Goal: Task Accomplishment & Management: Manage account settings

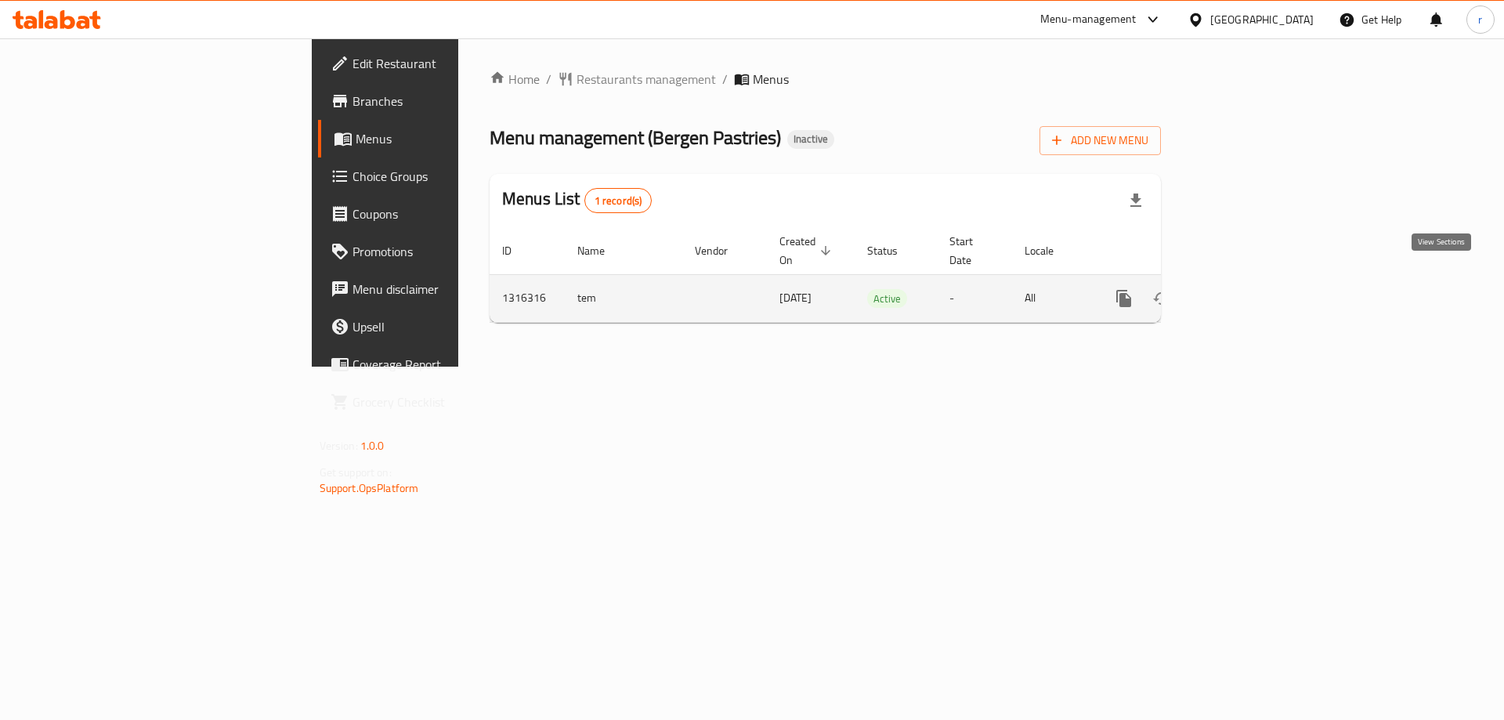
click at [1246, 289] on icon "enhanced table" at bounding box center [1236, 298] width 19 height 19
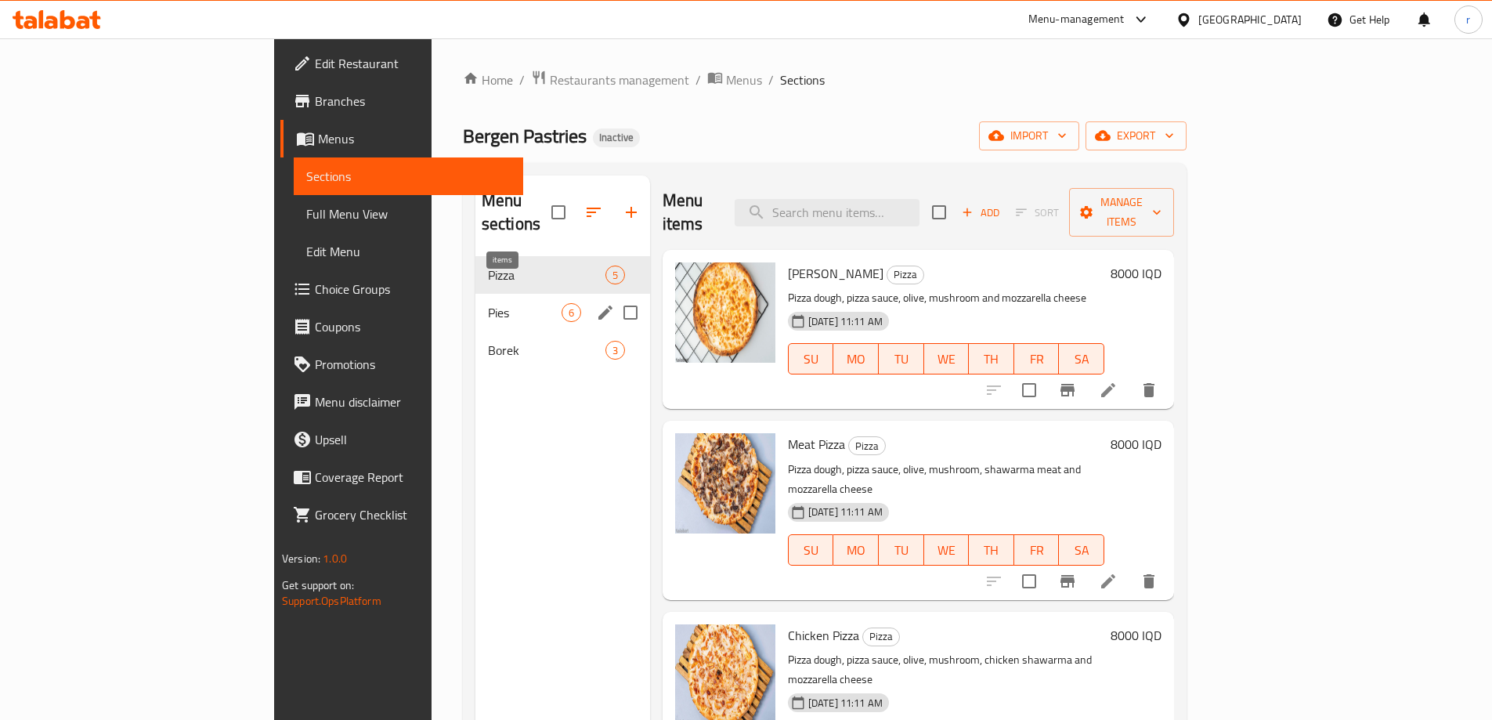
click at [562, 305] on span "6" at bounding box center [571, 312] width 18 height 15
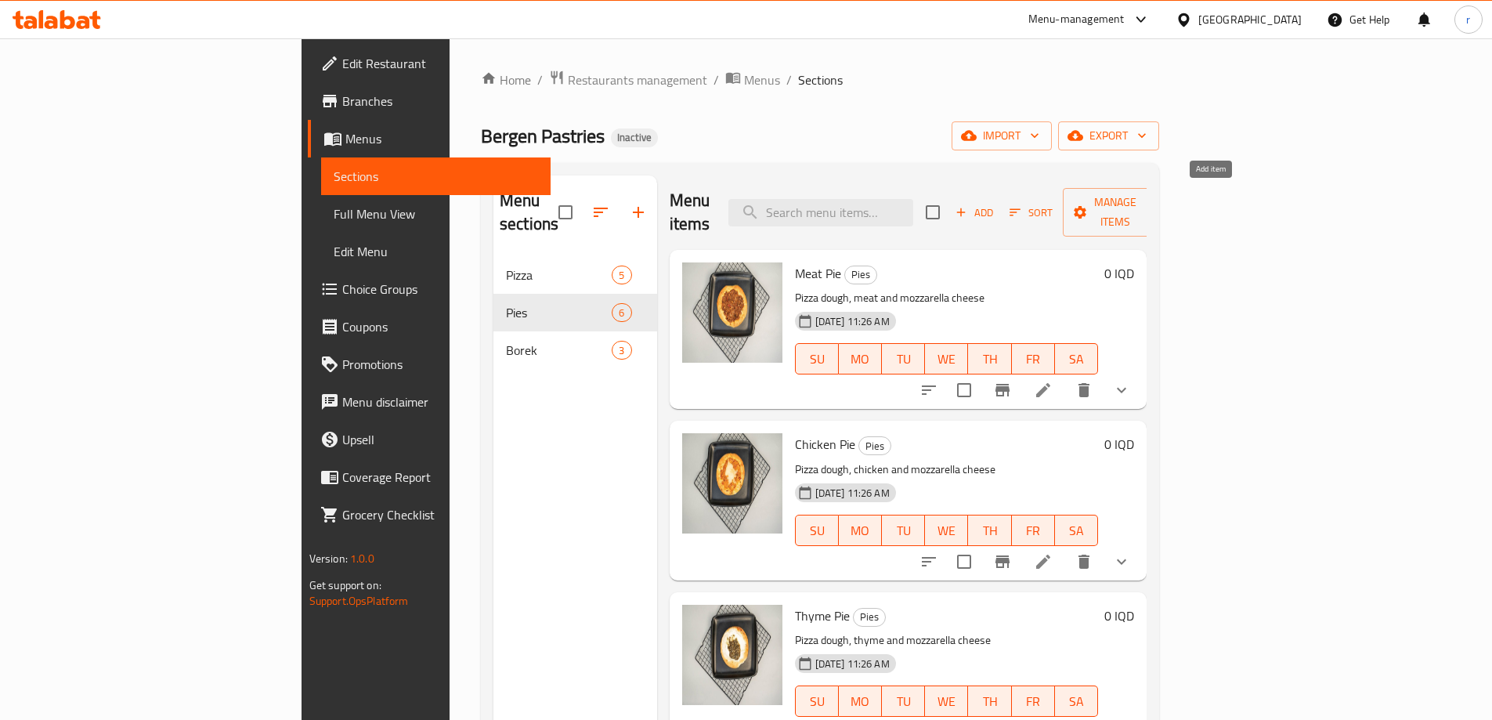
click at [968, 205] on icon "button" at bounding box center [961, 212] width 14 height 14
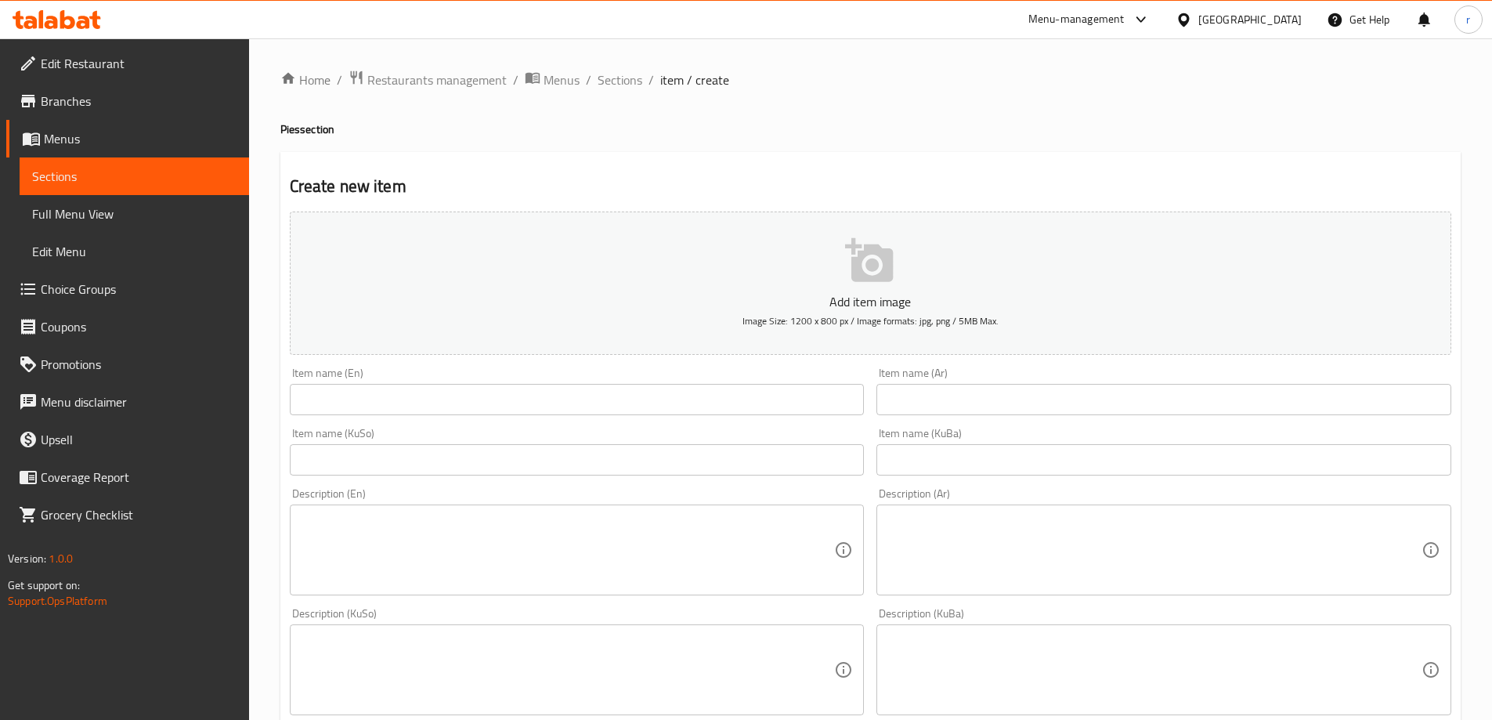
click at [485, 396] on input "text" at bounding box center [577, 399] width 575 height 31
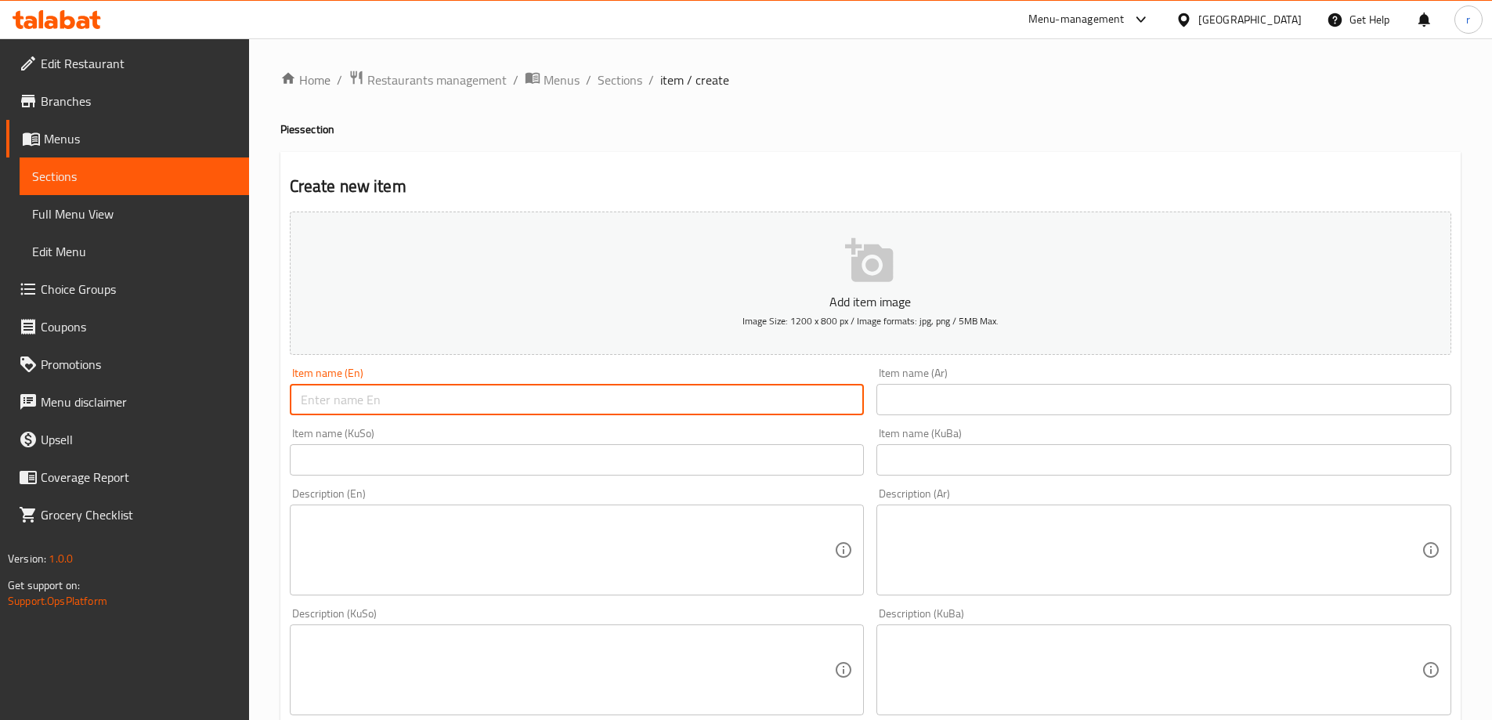
paste input "Sausages"
type input "Sausages Pie"
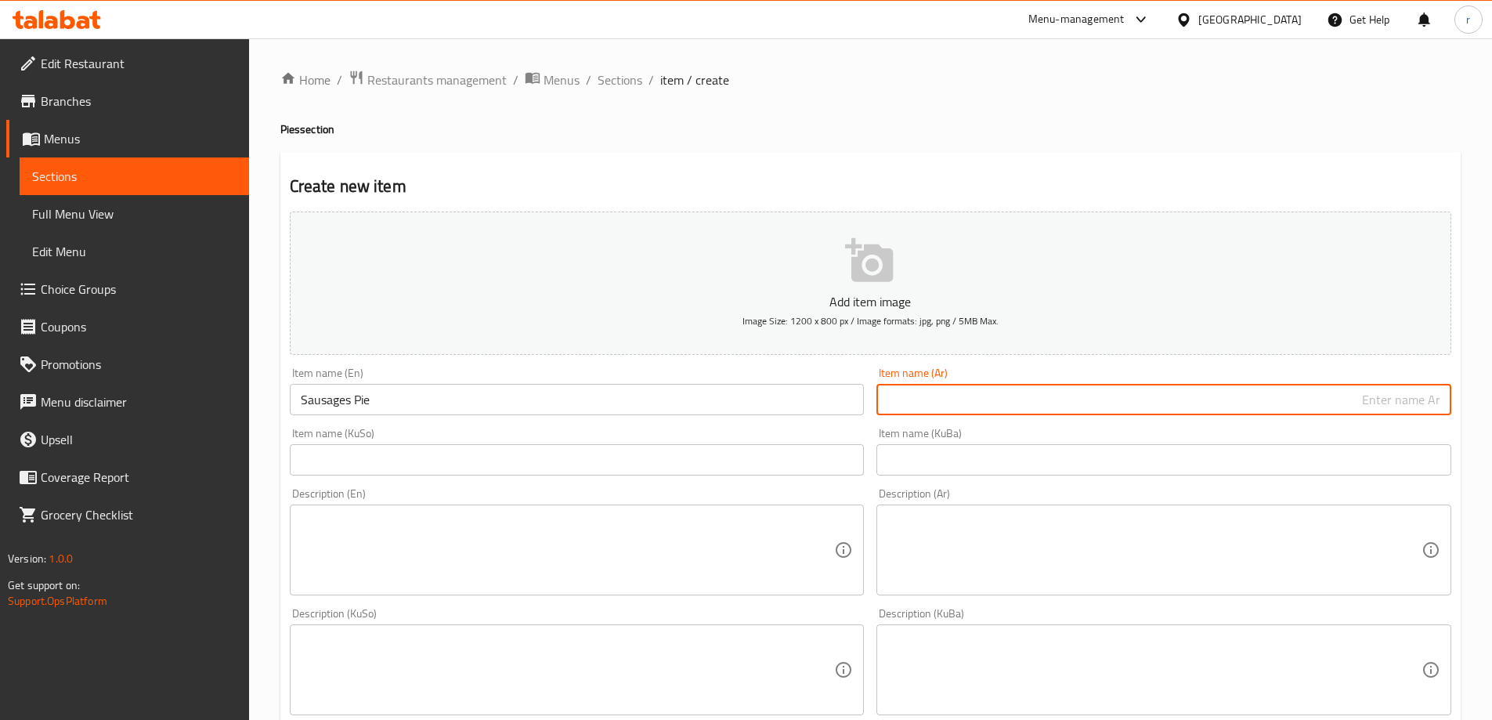
paste input "سجق"
paste input "فطيرة"
type input "فطيرة سجق"
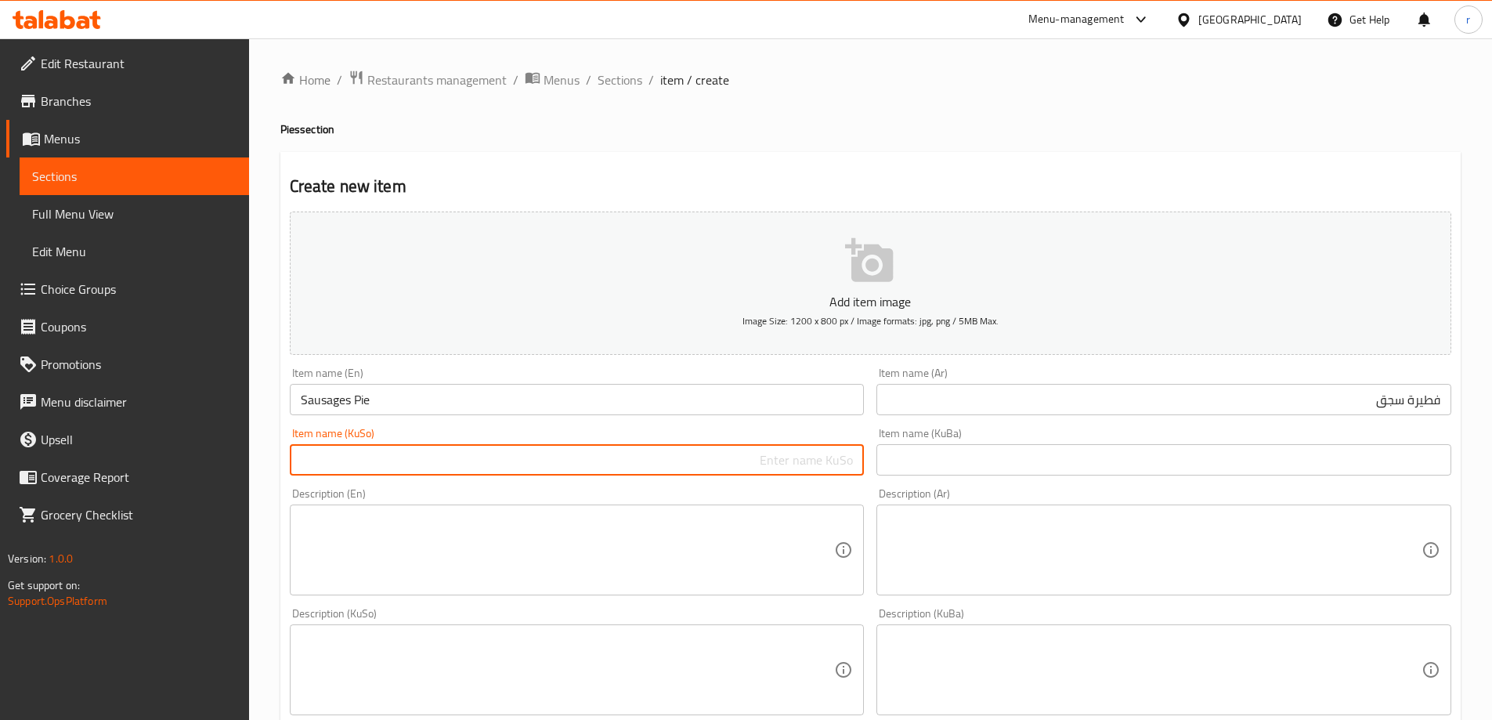
paste input "کولێرەی"
paste input "سجوق"
type input "کولێرەی سجوق"
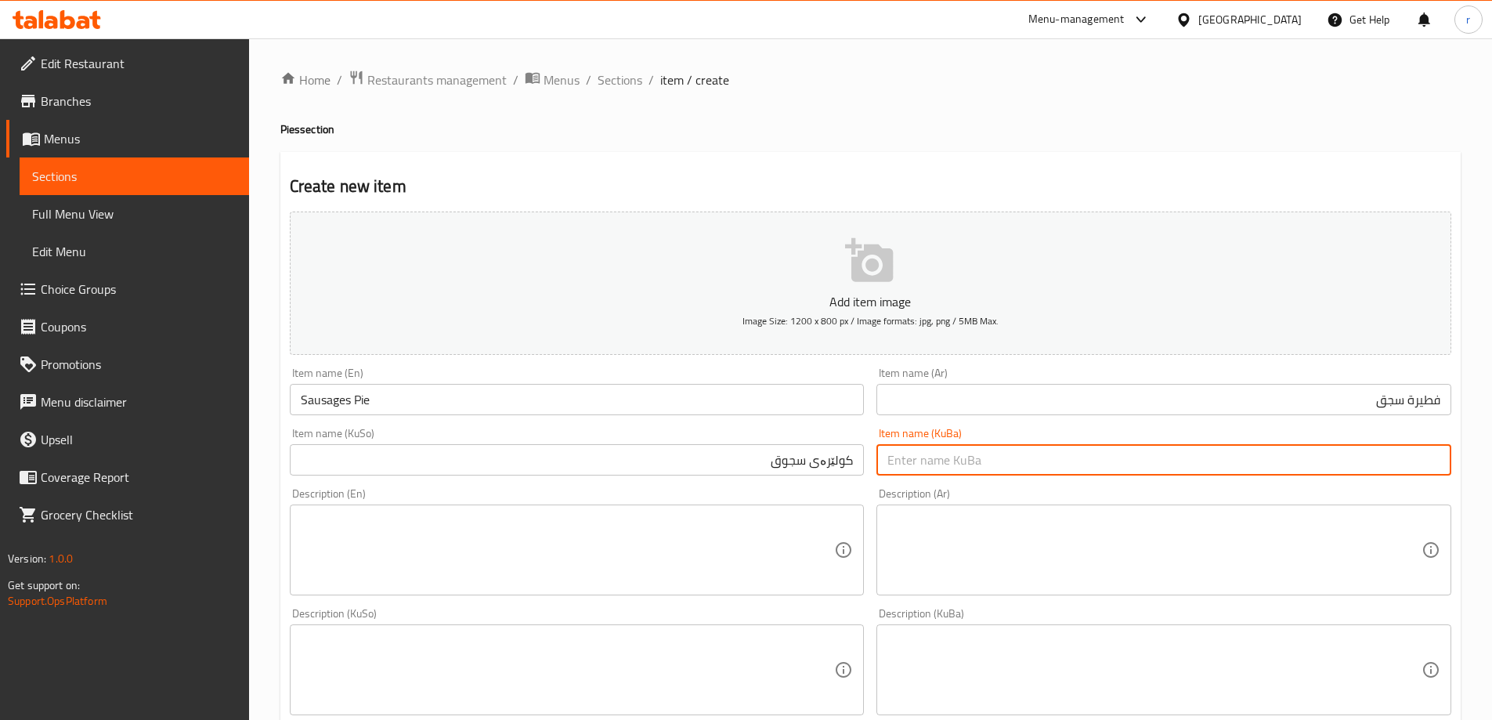
paste input "کولێرەی سجوق"
type input "کولێرەی سجوق"
click at [466, 481] on div "Item name (KuSo) کولێرەی سجوق Item name (KuSo)" at bounding box center [576, 451] width 587 height 60
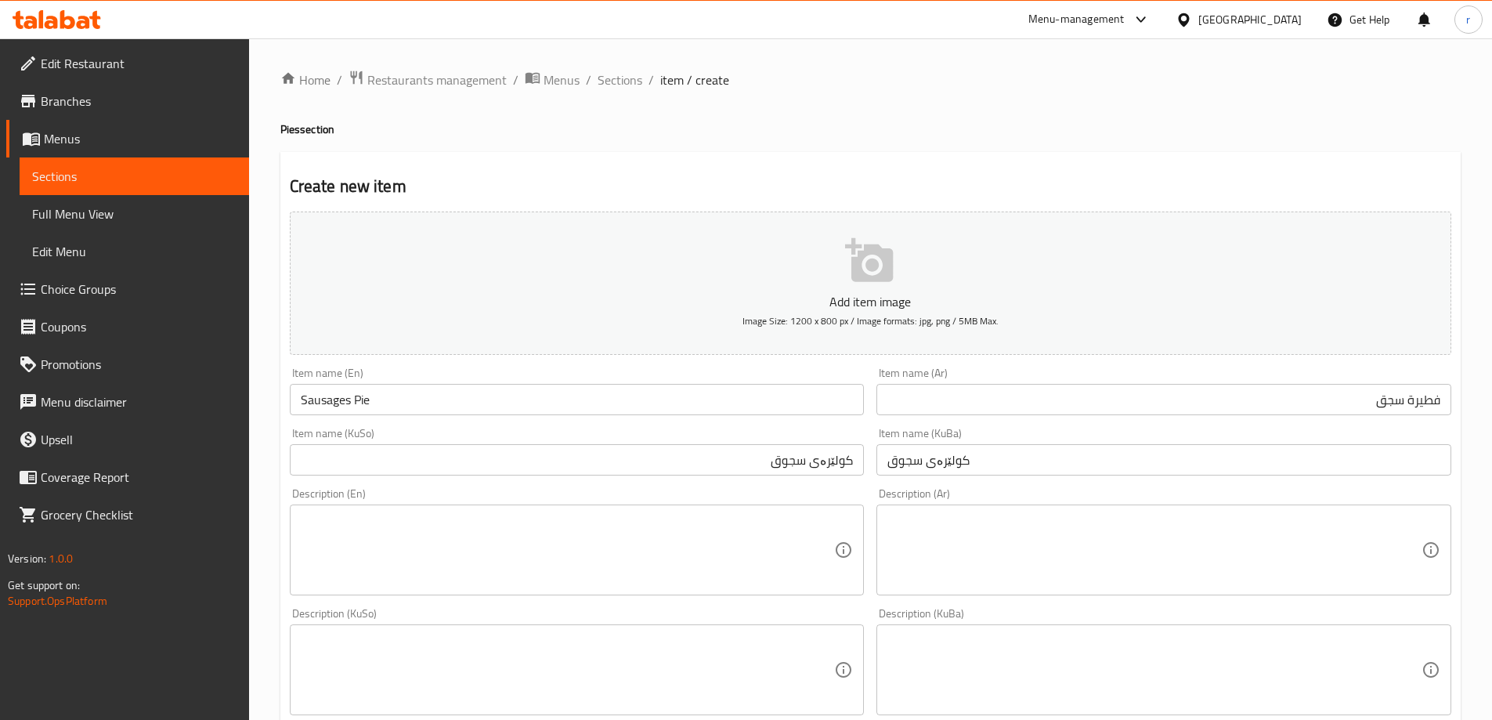
click at [453, 536] on textarea at bounding box center [568, 550] width 534 height 74
click at [453, 533] on textarea "To enrich screen reader interactions, please activate Accessibility in Grammarl…" at bounding box center [568, 550] width 534 height 74
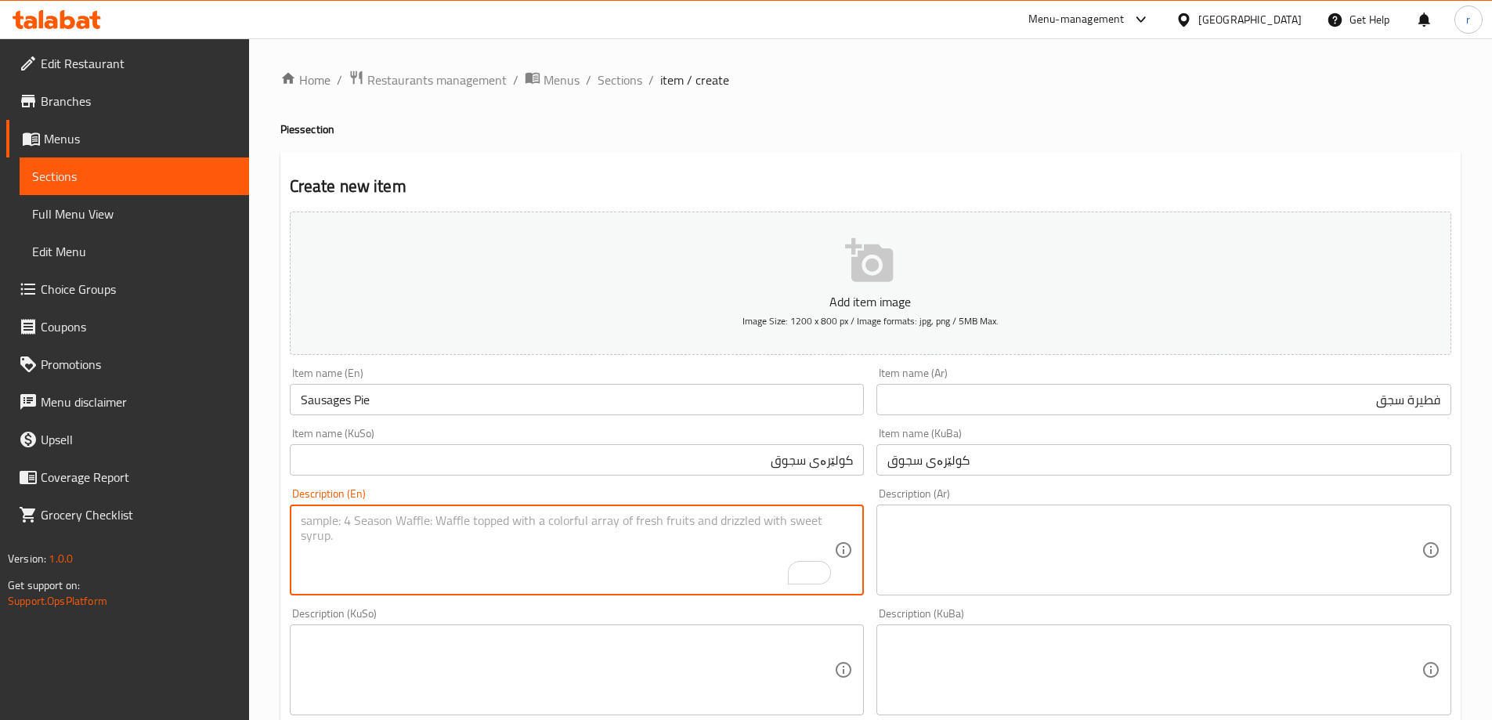
click at [610, 676] on textarea at bounding box center [568, 670] width 534 height 74
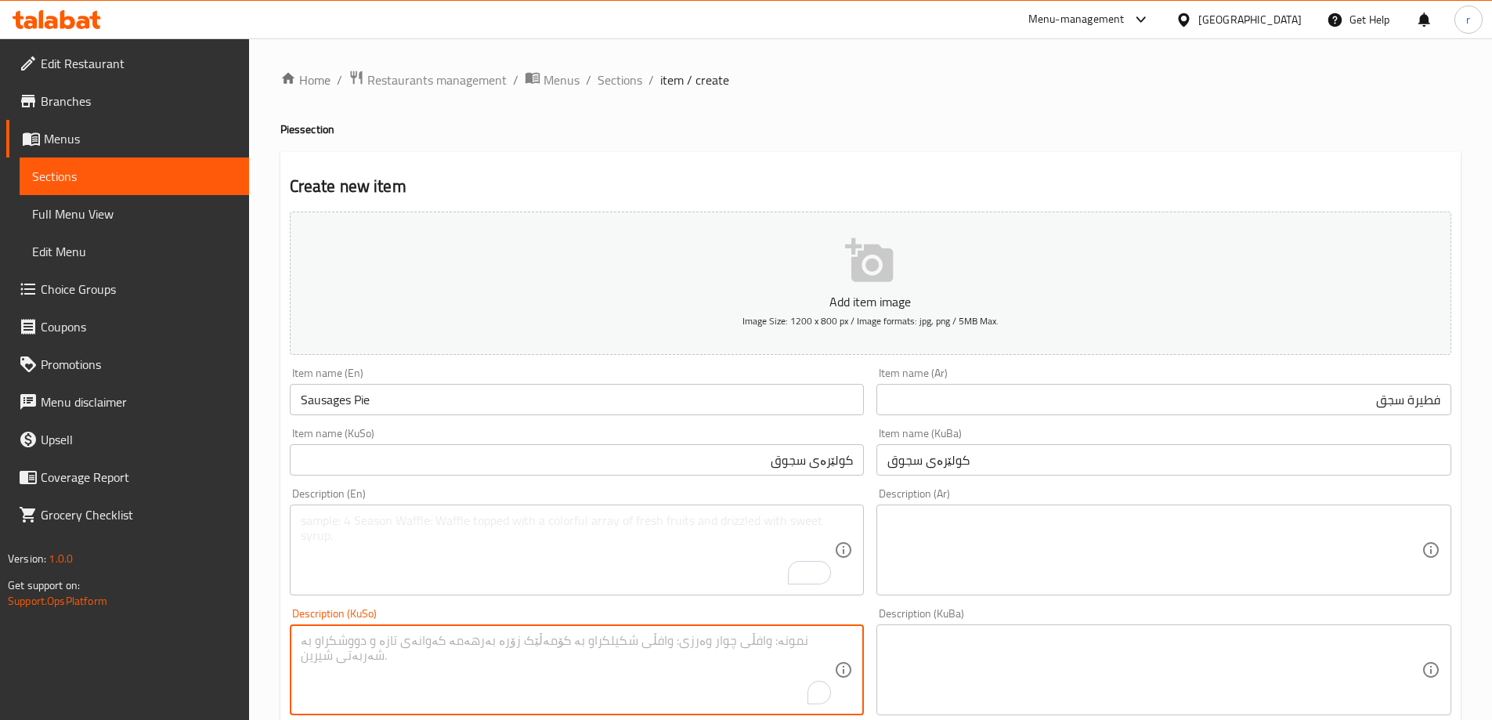
paste textarea "هەویری پیتزا، گۆشت و پەنیری مۆزارێلا"
type textarea "هەویری پیتزا، گۆشت و پەنیری مۆزارێلا"
click at [657, 543] on textarea "To enrich screen reader interactions, please activate Accessibility in Grammarl…" at bounding box center [568, 550] width 534 height 74
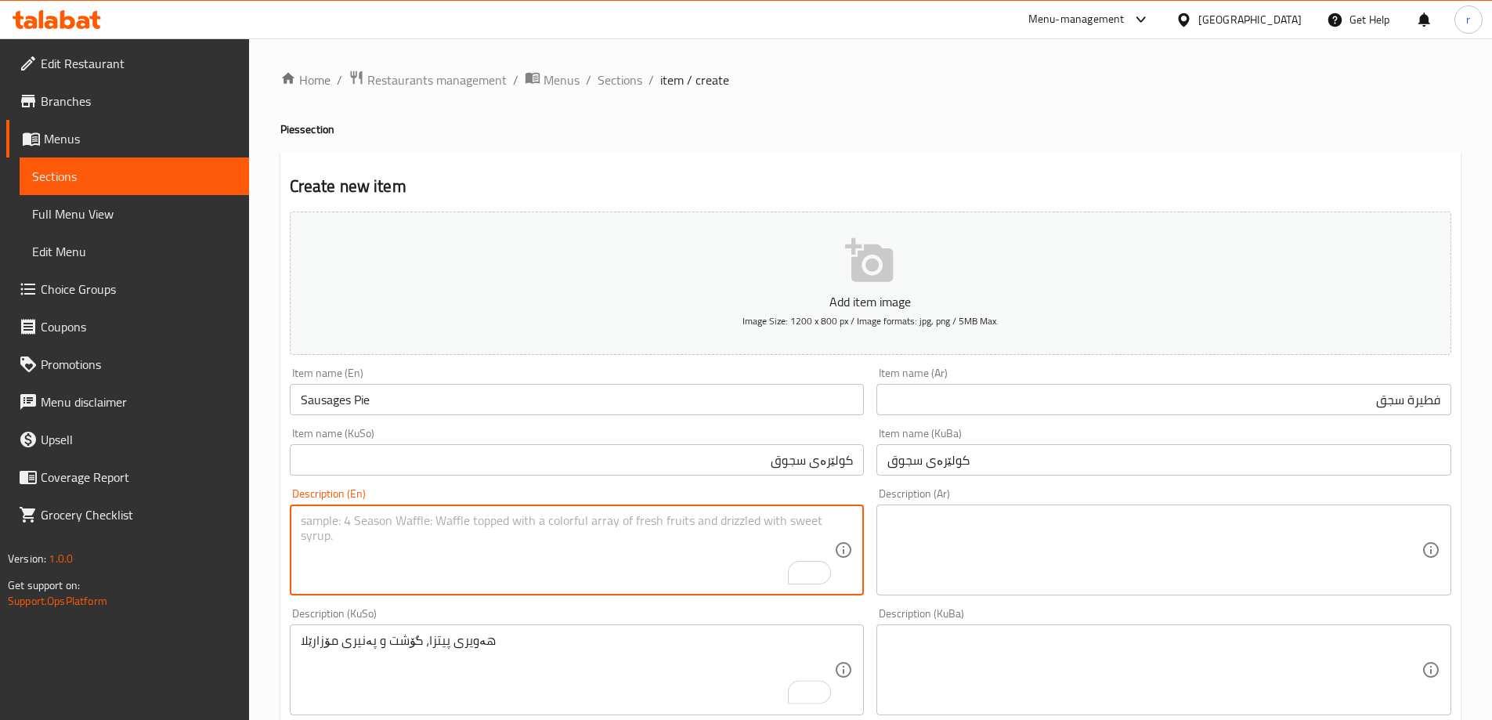
paste textarea "Pizza dough, meat and mozzarella cheese"
type textarea "Pizza dough, meat and mozzarella cheese"
click at [958, 533] on textarea at bounding box center [1154, 550] width 534 height 74
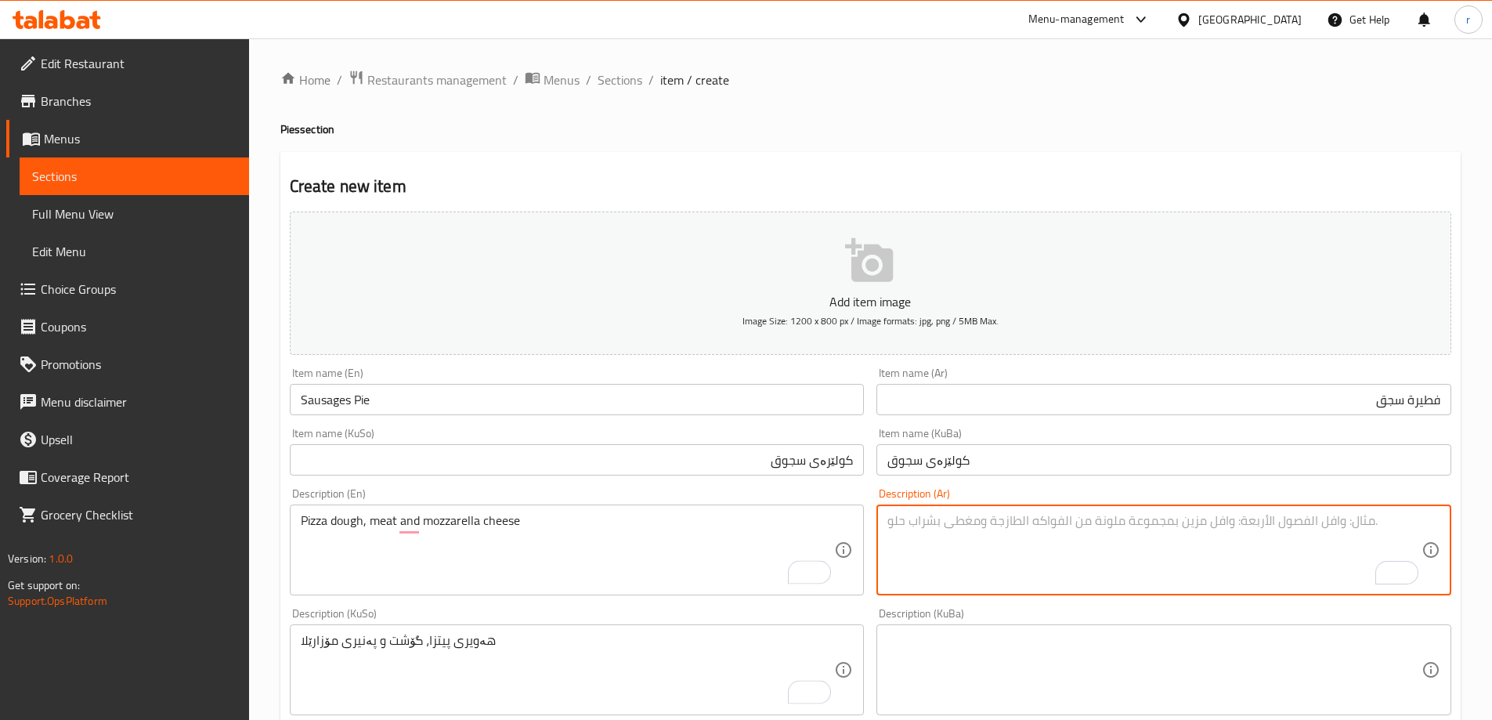
paste textarea "عجينة بيتزا، لحم وجبنة موزاريلا"
type textarea "عجينة بيتزا، لحم وجبنة موزاريلا"
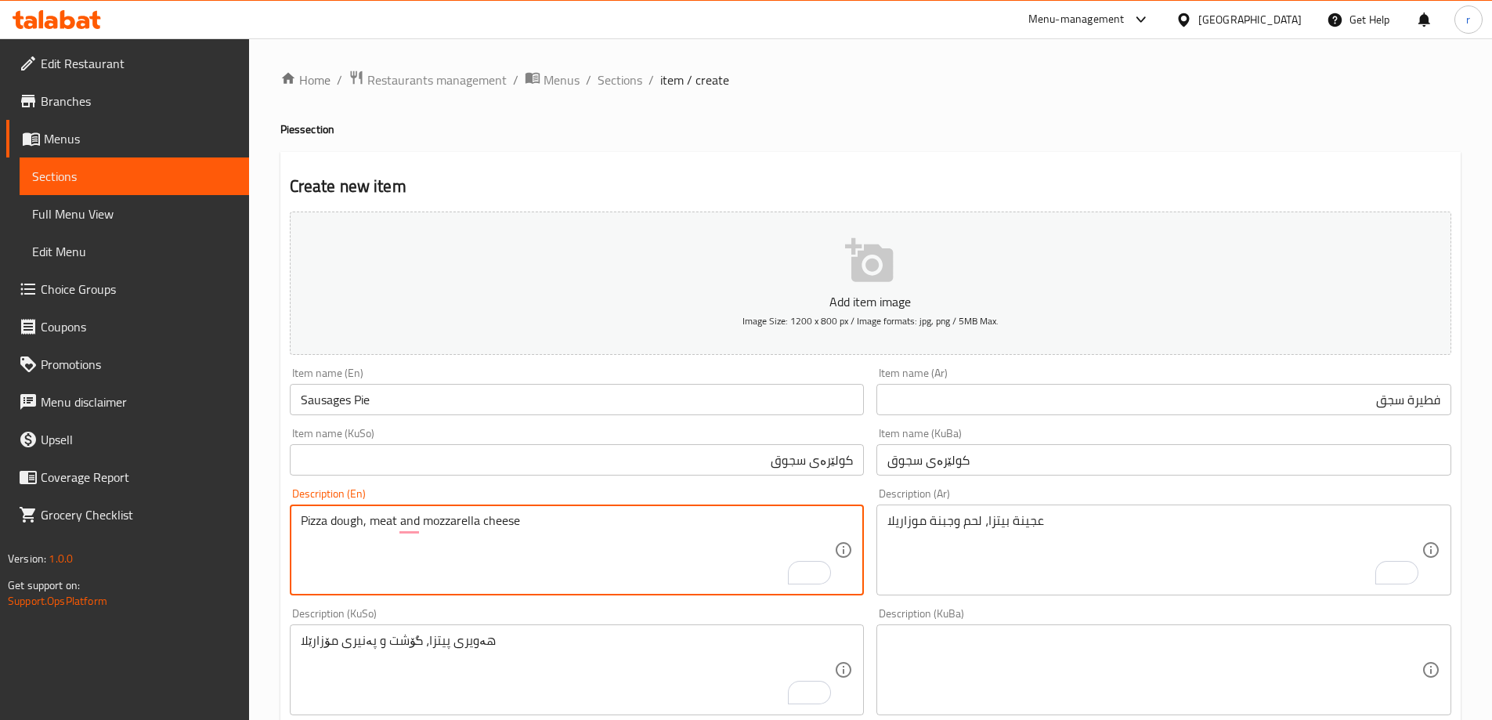
drag, startPoint x: 395, startPoint y: 525, endPoint x: 371, endPoint y: 523, distance: 24.4
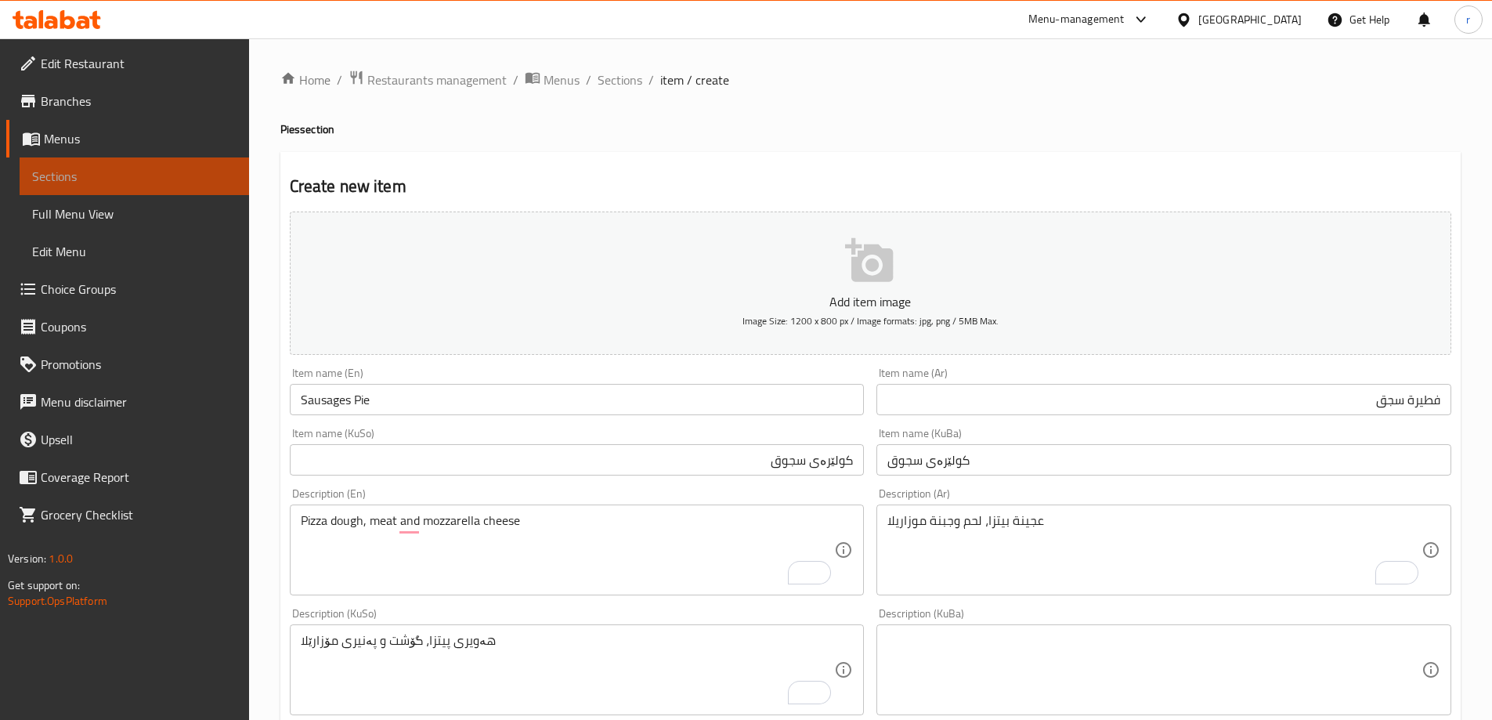
click at [73, 175] on span "Sections" at bounding box center [134, 176] width 204 height 19
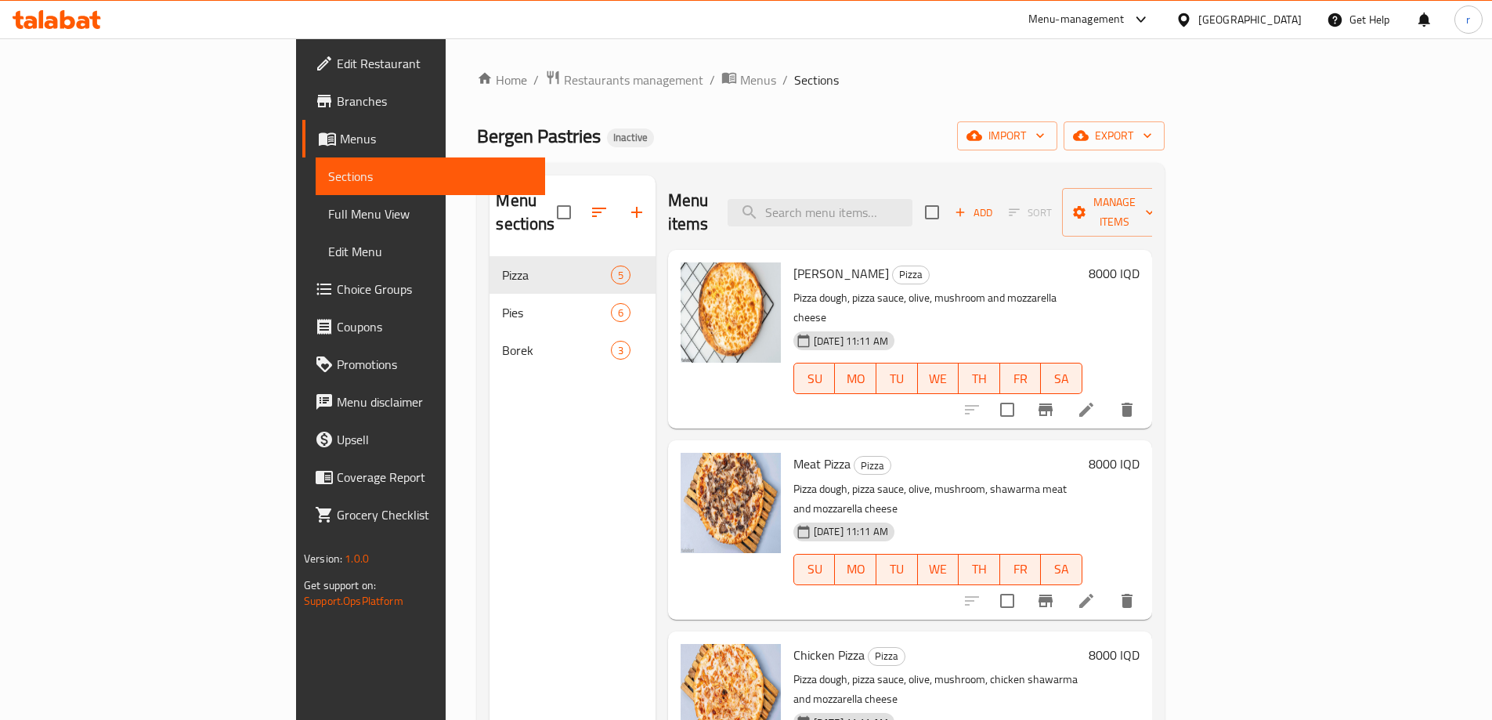
click at [80, 9] on div at bounding box center [57, 19] width 114 height 31
click at [98, 15] on icon at bounding box center [57, 19] width 88 height 19
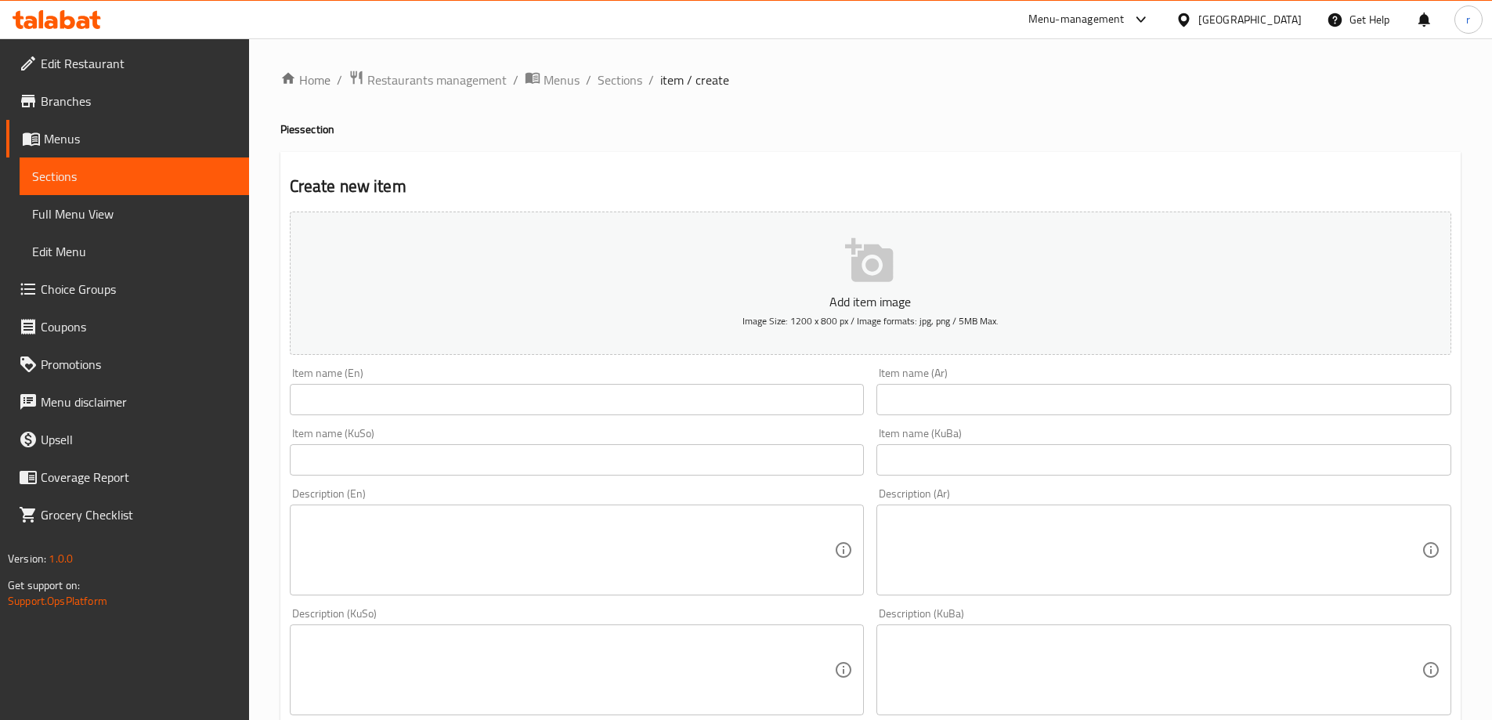
click at [81, 177] on span "Sections" at bounding box center [134, 176] width 204 height 19
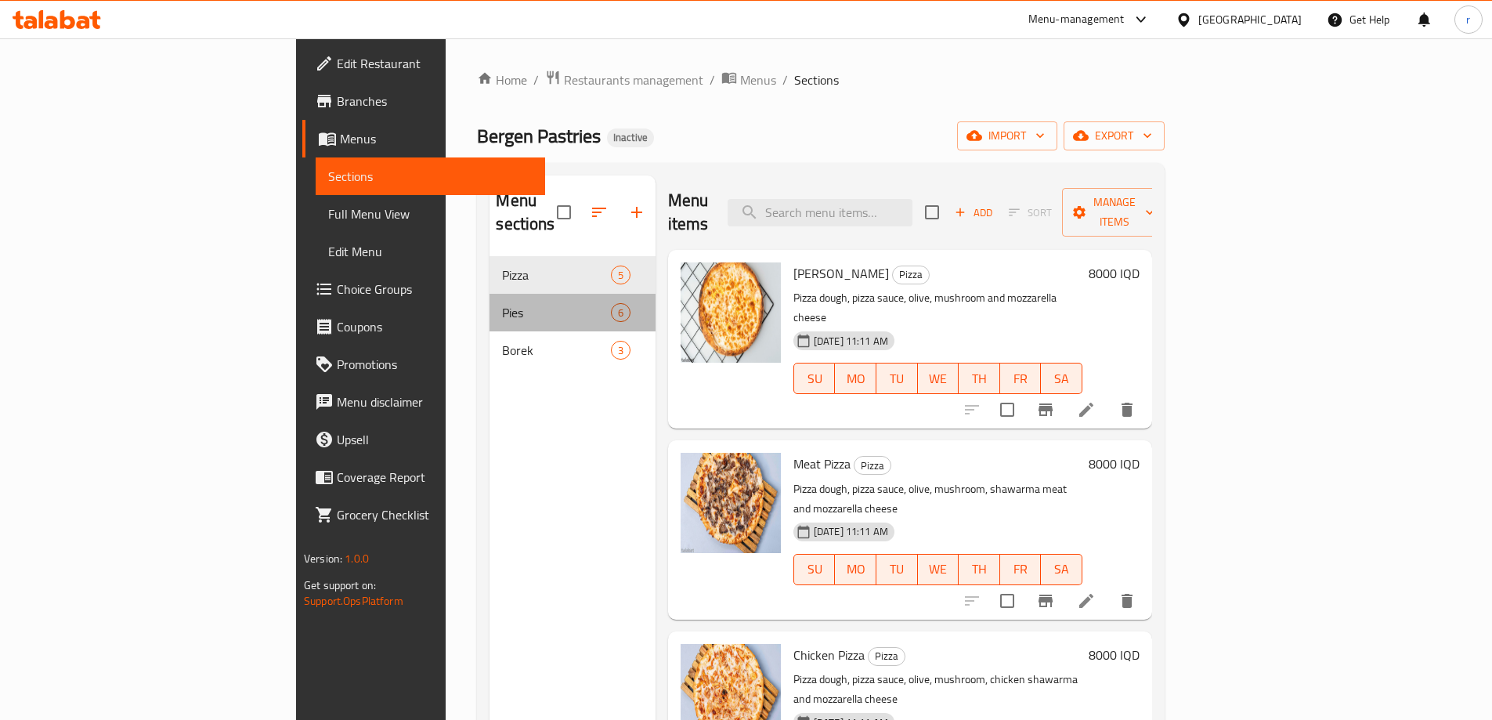
click at [489, 301] on div "Pies 6" at bounding box center [571, 313] width 165 height 38
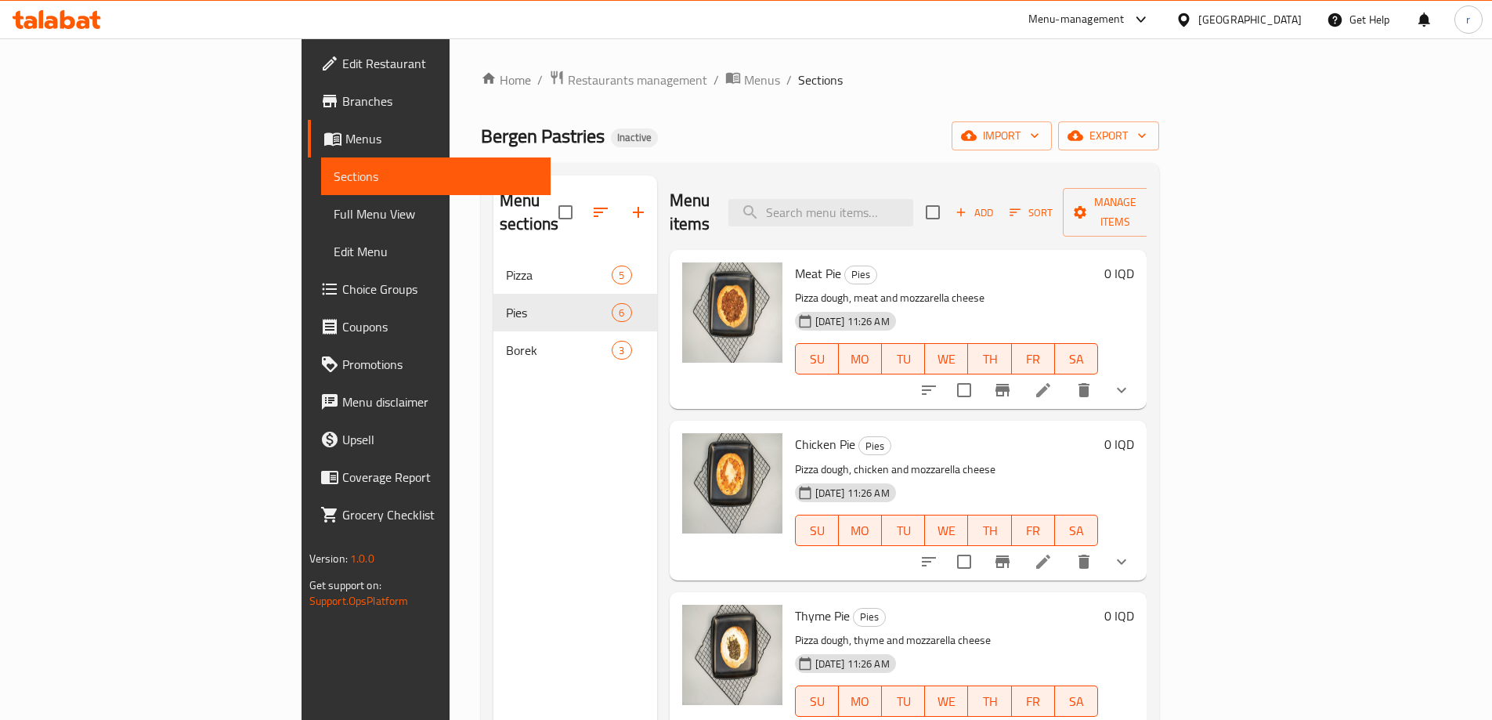
click at [1052, 381] on icon at bounding box center [1043, 390] width 19 height 19
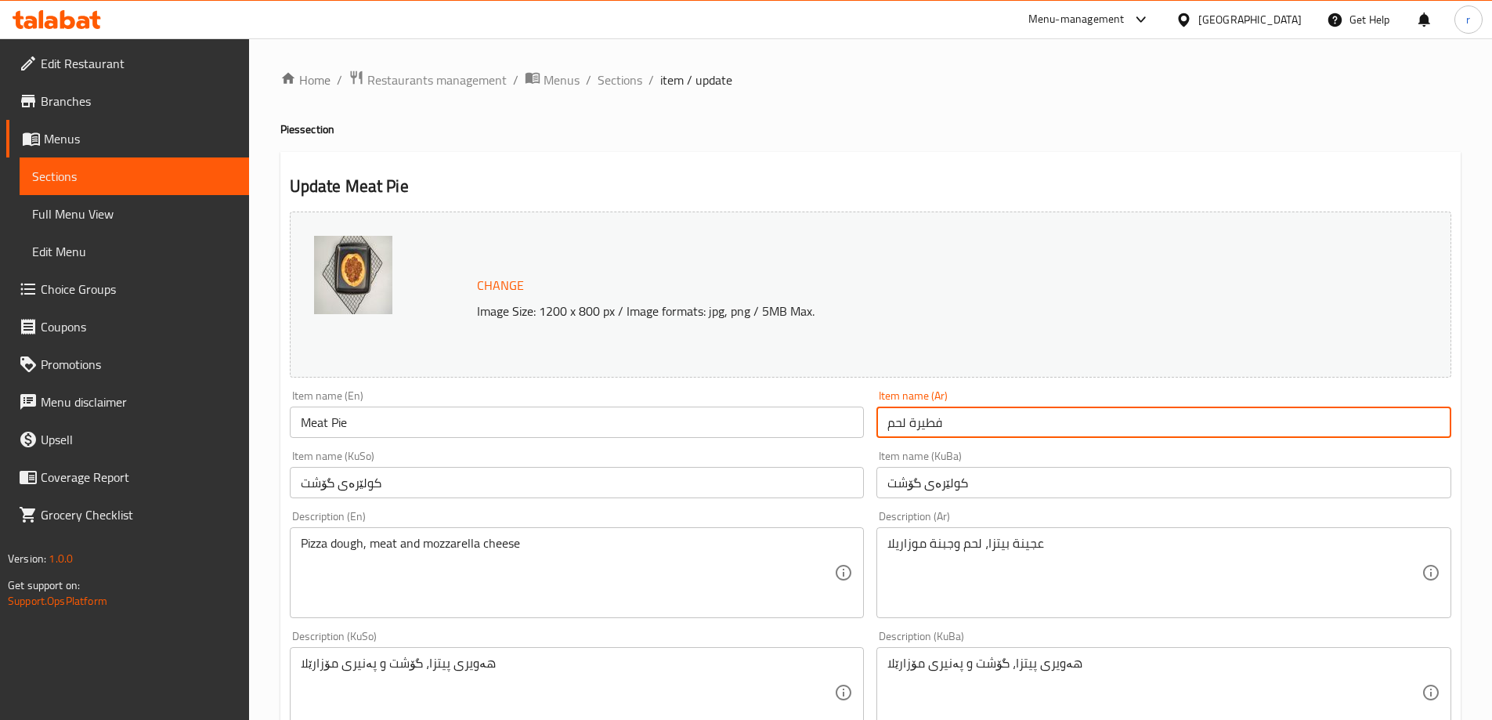
drag, startPoint x: 911, startPoint y: 427, endPoint x: 943, endPoint y: 430, distance: 32.3
click at [943, 430] on input "فطيرة لحم" at bounding box center [1163, 421] width 575 height 31
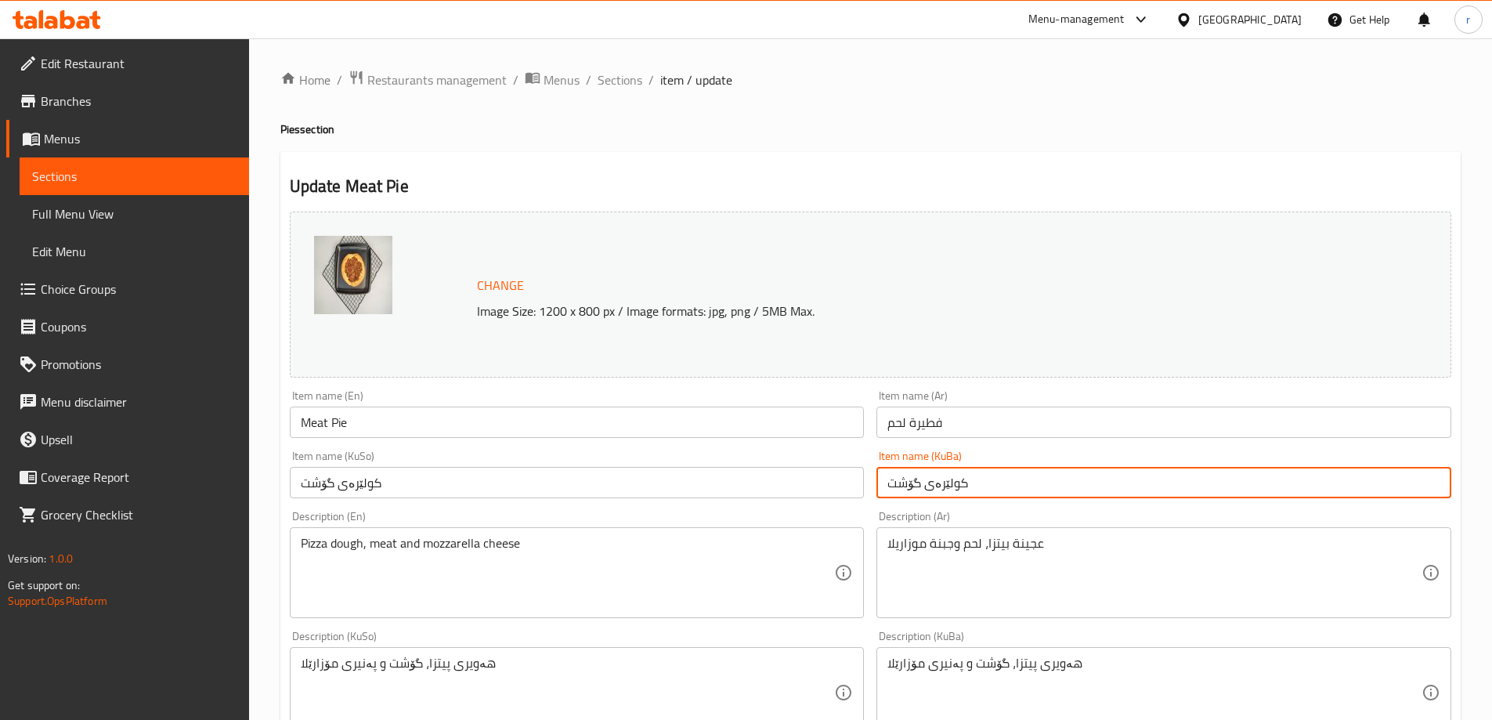
drag, startPoint x: 927, startPoint y: 489, endPoint x: 984, endPoint y: 483, distance: 57.4
click at [984, 483] on input "کولێرەی گۆشت" at bounding box center [1163, 482] width 575 height 31
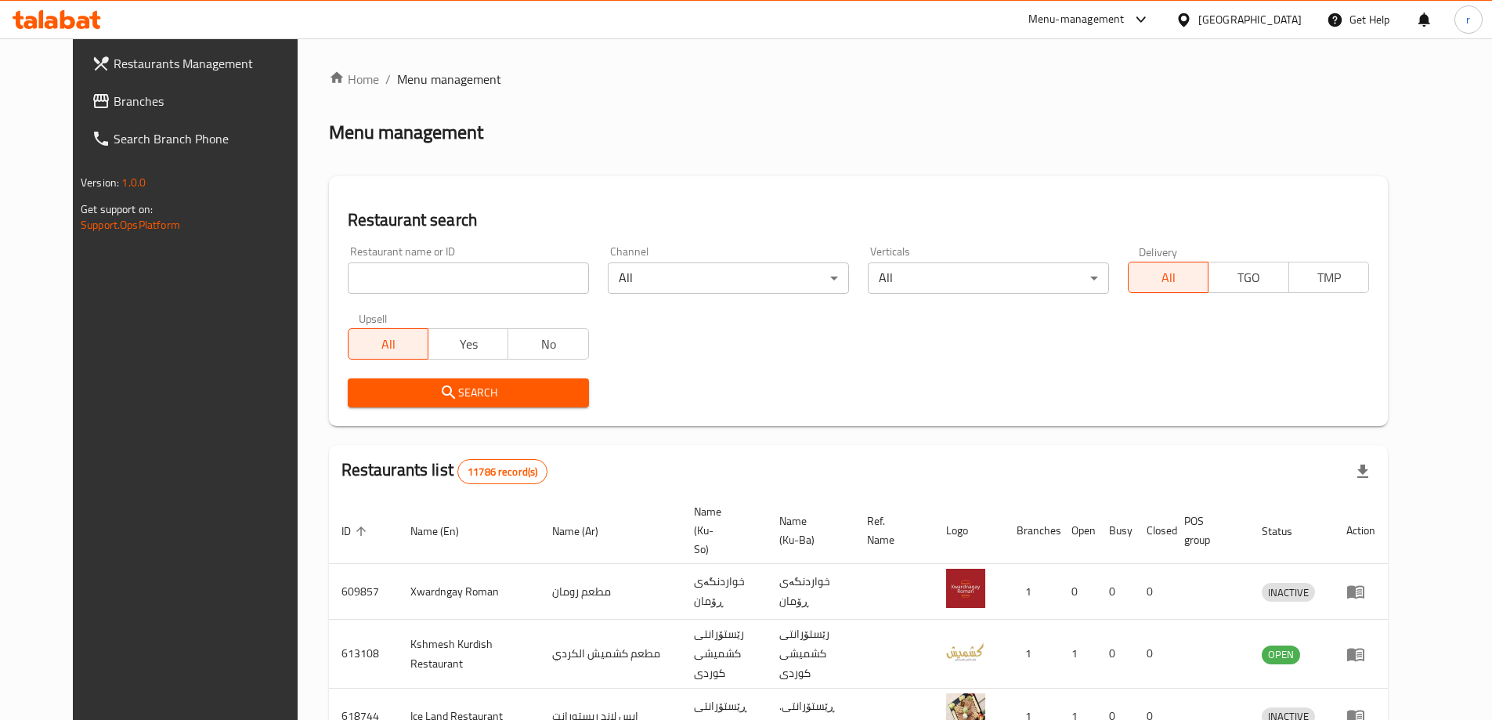
click at [522, 277] on input "search" at bounding box center [468, 277] width 241 height 31
paste input "Ser Aldolma"
type input "Ser Aldolma"
click at [522, 395] on span "Search" at bounding box center [468, 393] width 216 height 20
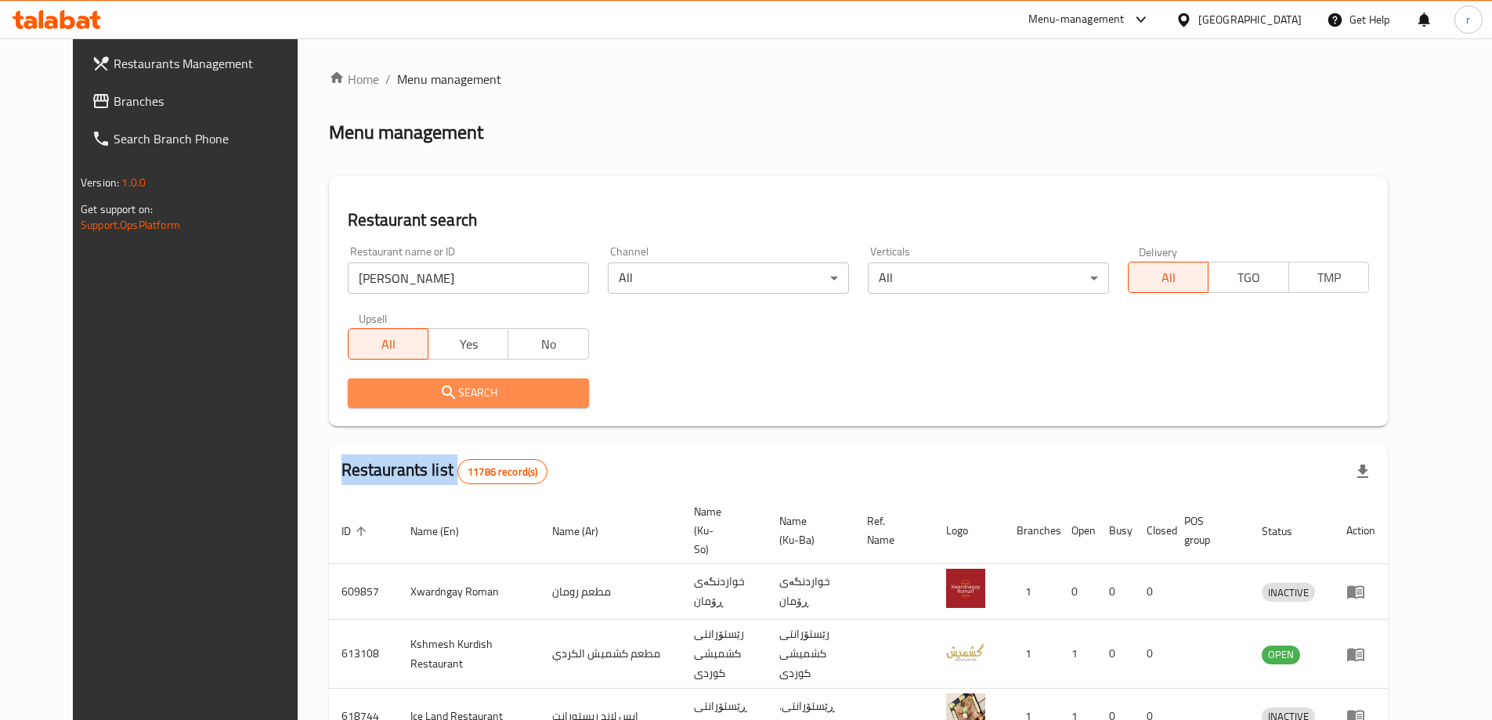
click at [522, 395] on div at bounding box center [746, 360] width 1492 height 720
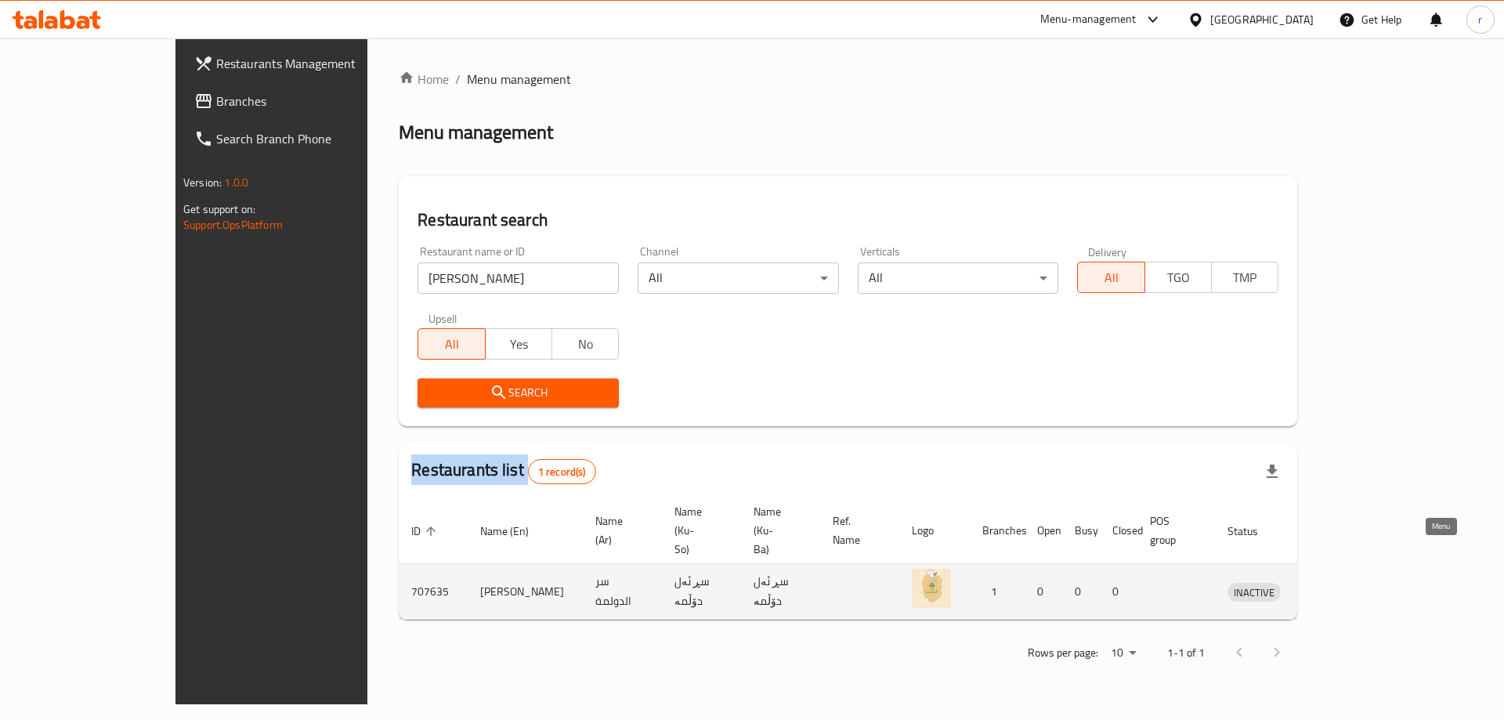
click at [1330, 582] on icon "enhanced table" at bounding box center [1321, 591] width 19 height 19
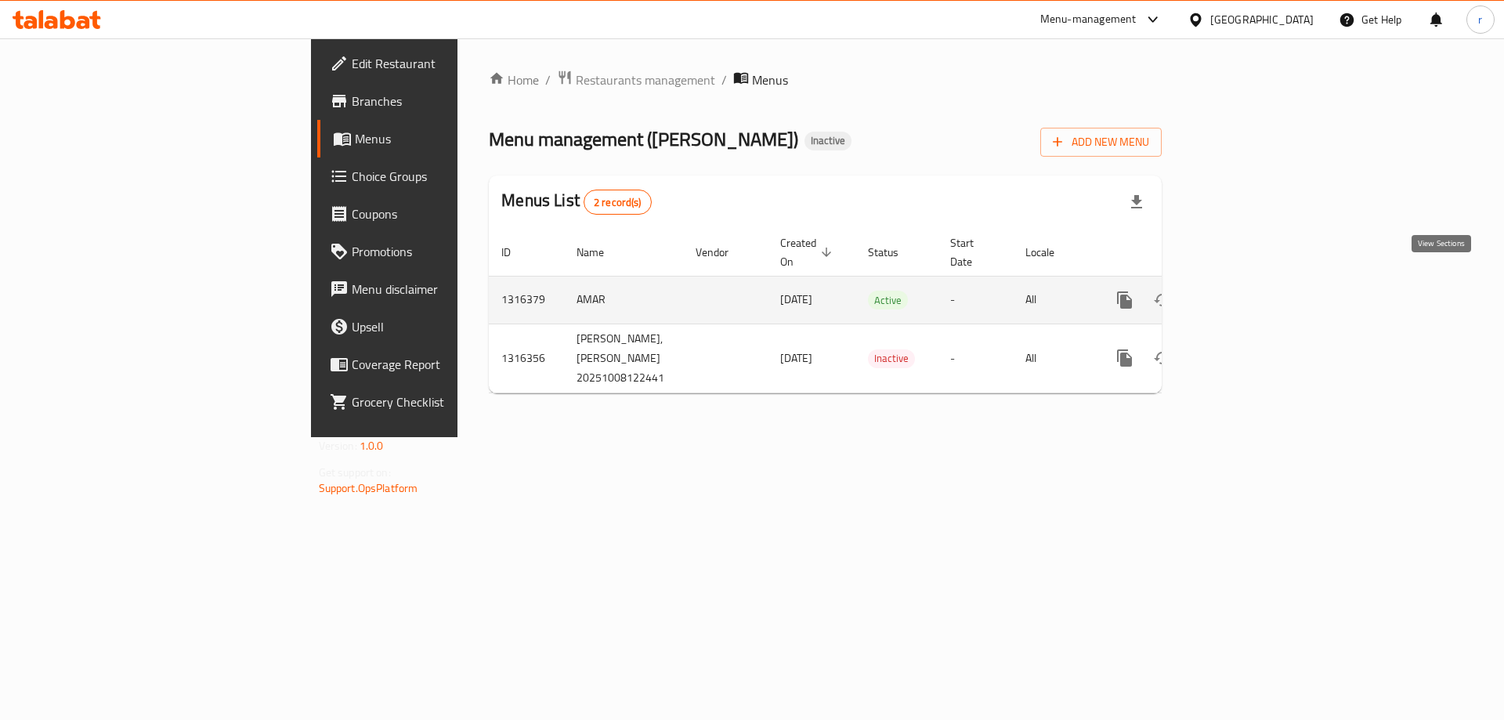
click at [1247, 291] on icon "enhanced table" at bounding box center [1237, 300] width 19 height 19
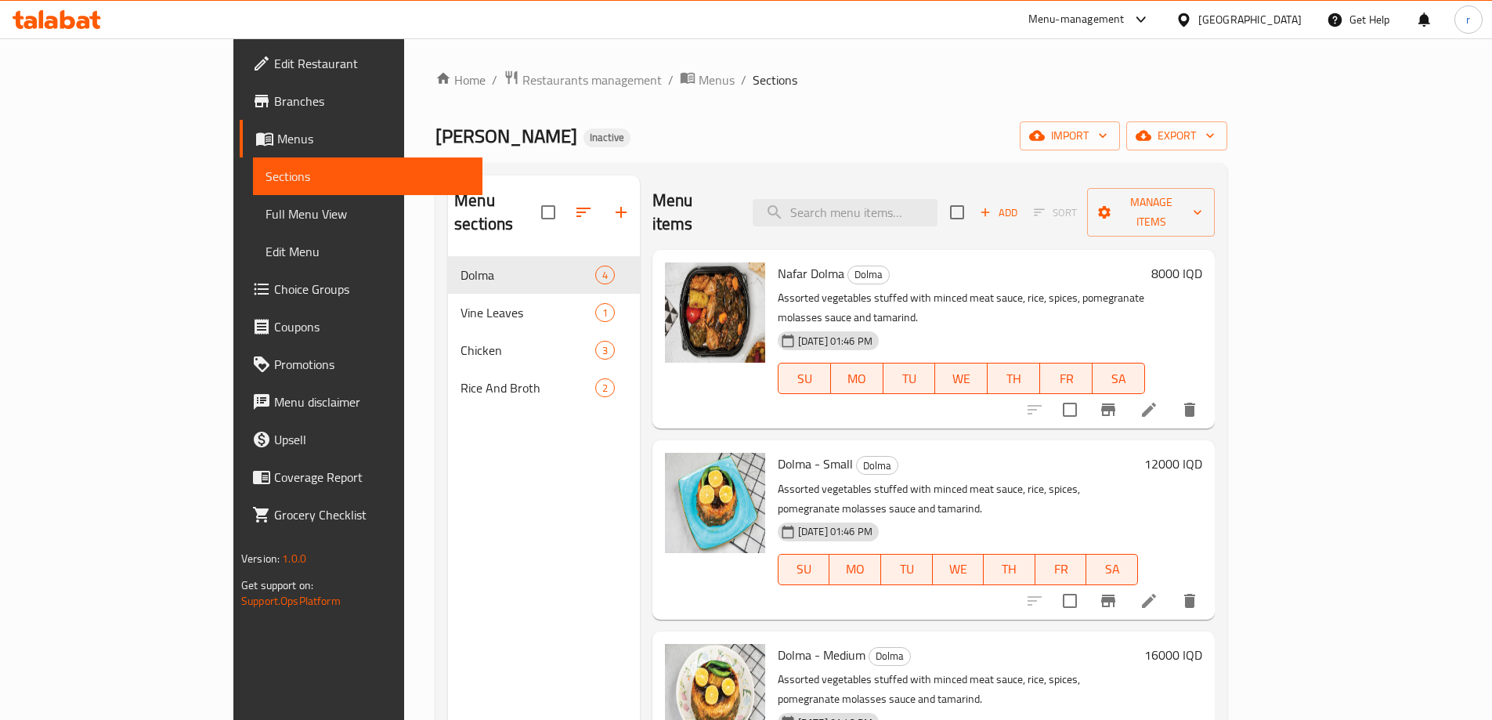
click at [253, 199] on link "Full Menu View" at bounding box center [367, 214] width 229 height 38
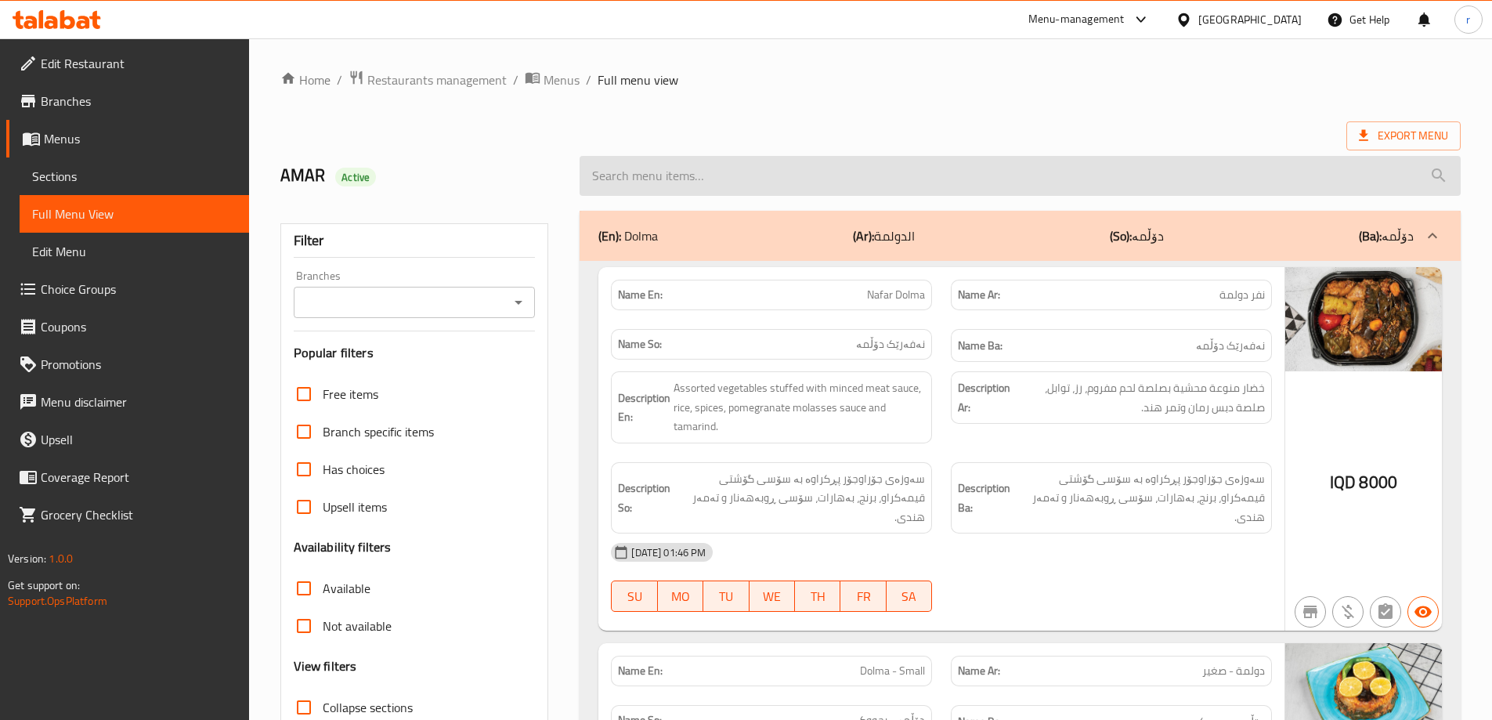
click at [607, 182] on input "search" at bounding box center [1019, 176] width 881 height 40
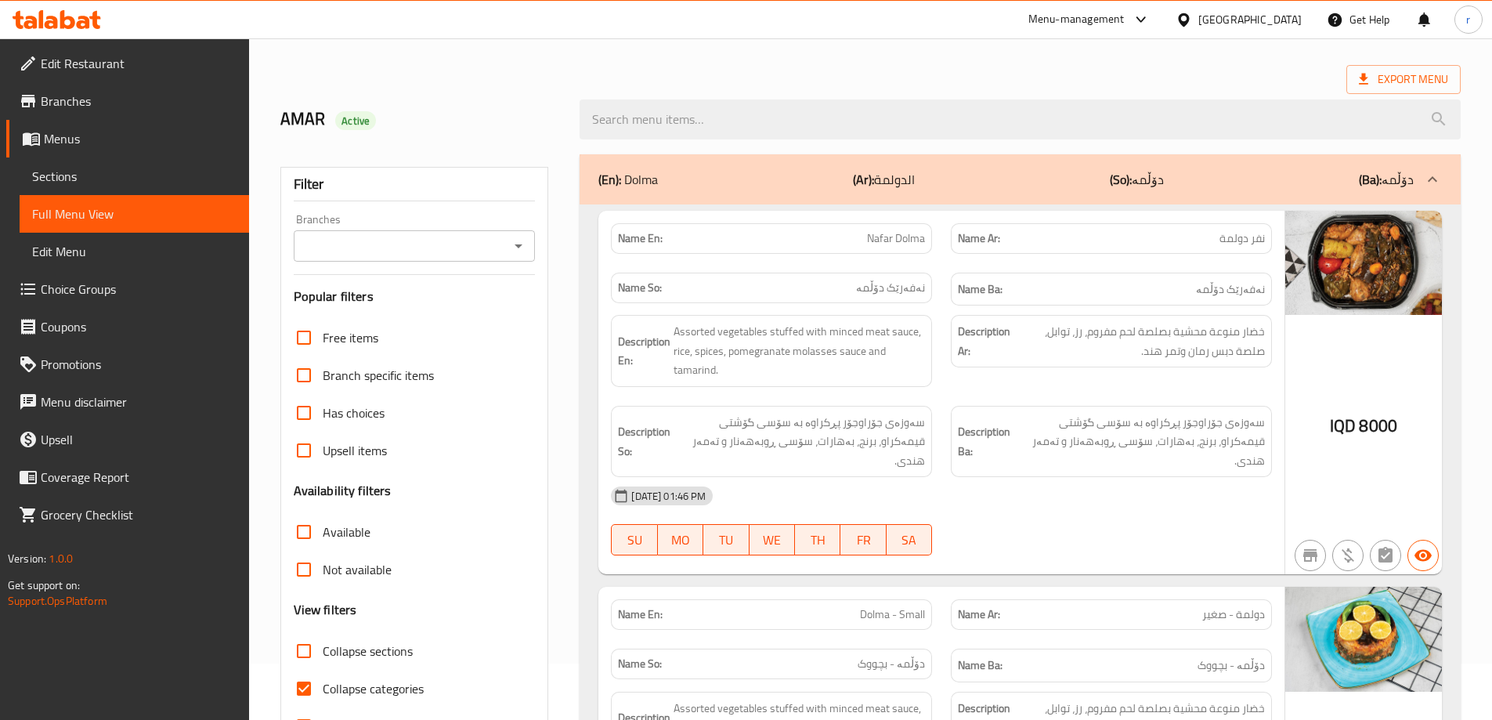
scroll to position [104, 0]
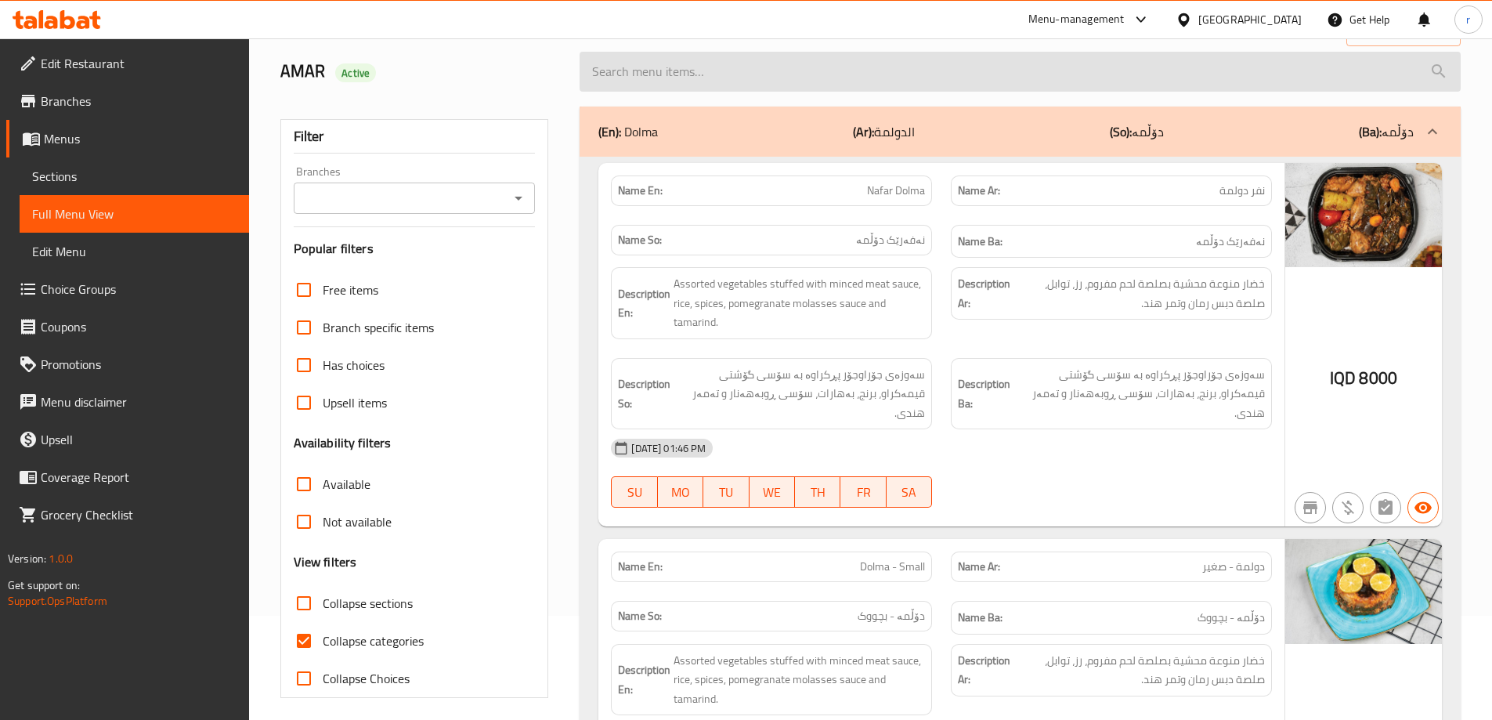
click at [785, 86] on input "search" at bounding box center [1019, 72] width 881 height 40
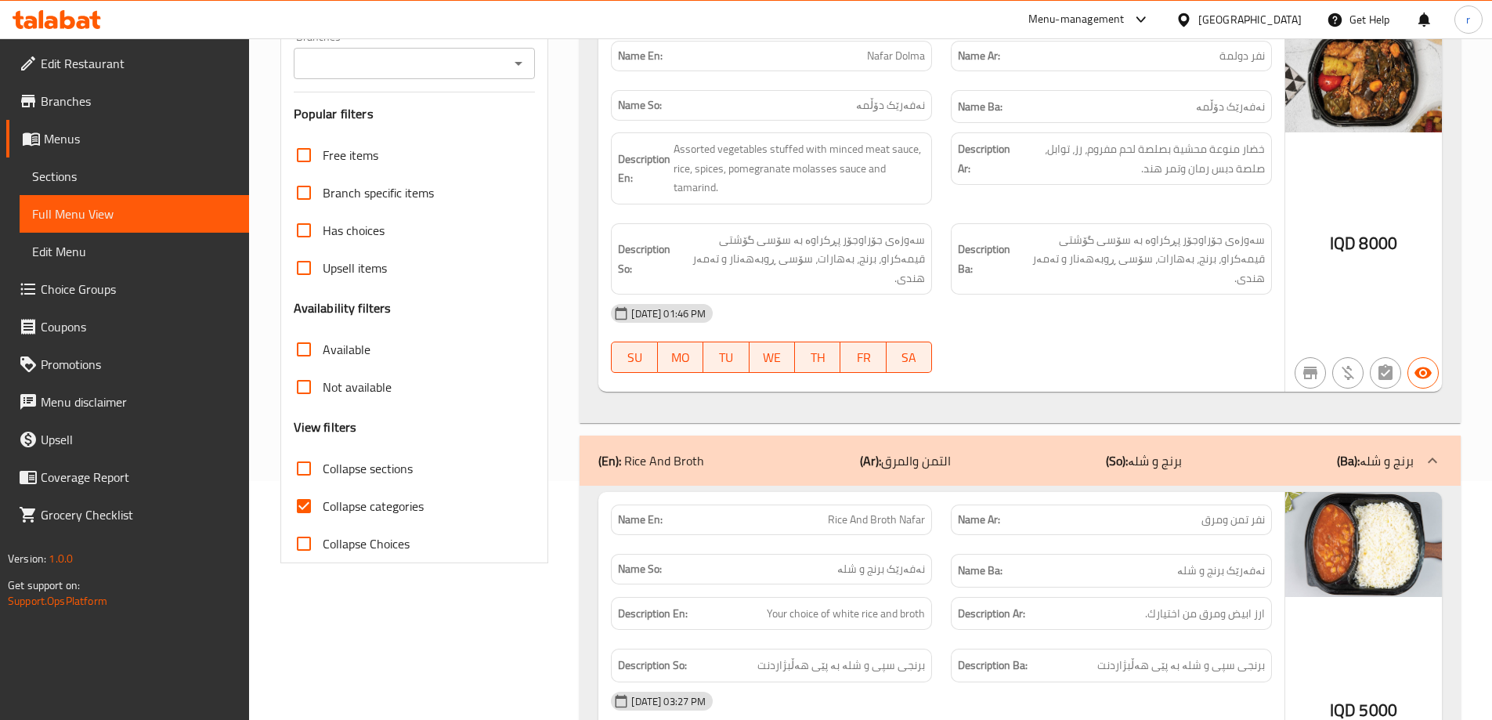
scroll to position [424, 0]
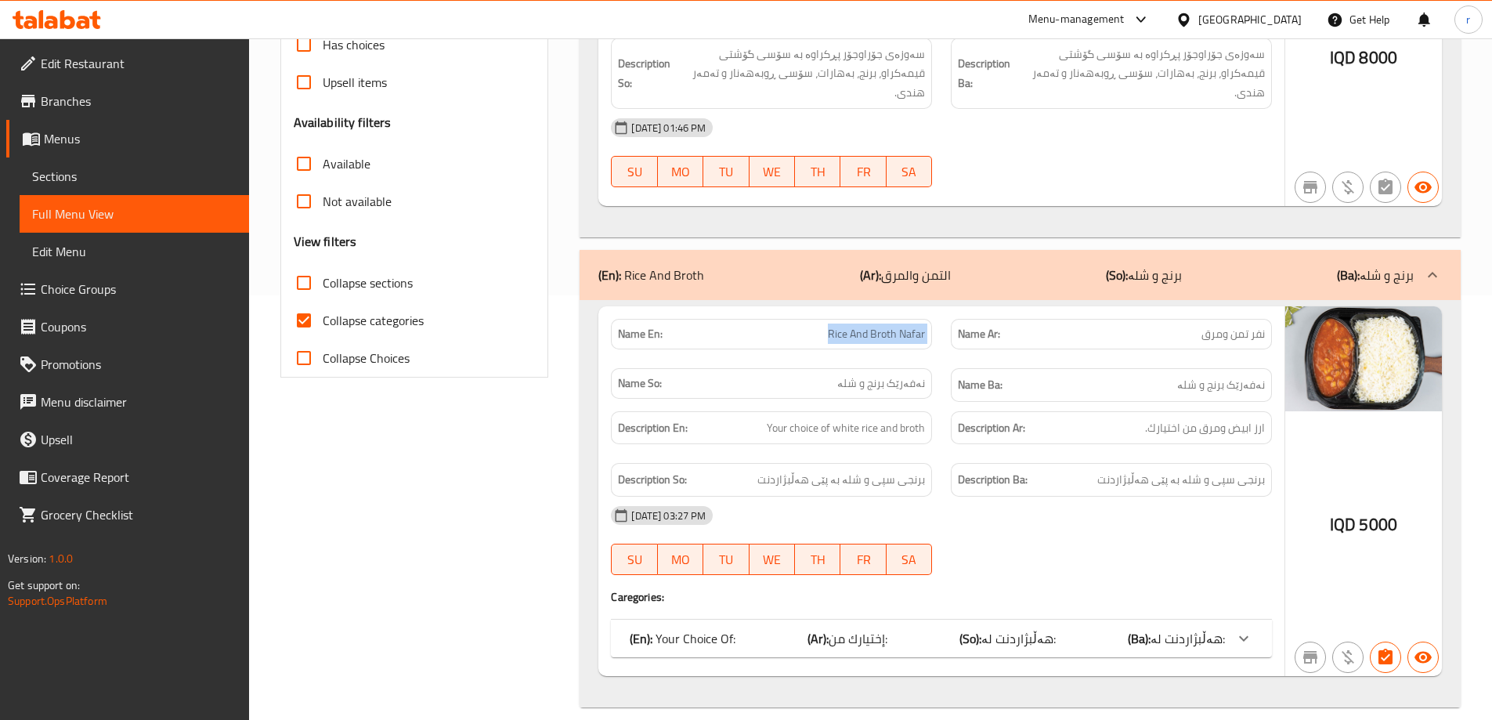
drag, startPoint x: 826, startPoint y: 310, endPoint x: 942, endPoint y: 301, distance: 116.2
click at [942, 309] on div "Name En: Rice And Broth Nafar Name Ar: نفر تمن ومرق Name So: نەفەرێک برنج و شلە…" at bounding box center [941, 360] width 680 height 102
copy span "Rice And Broth Nafar"
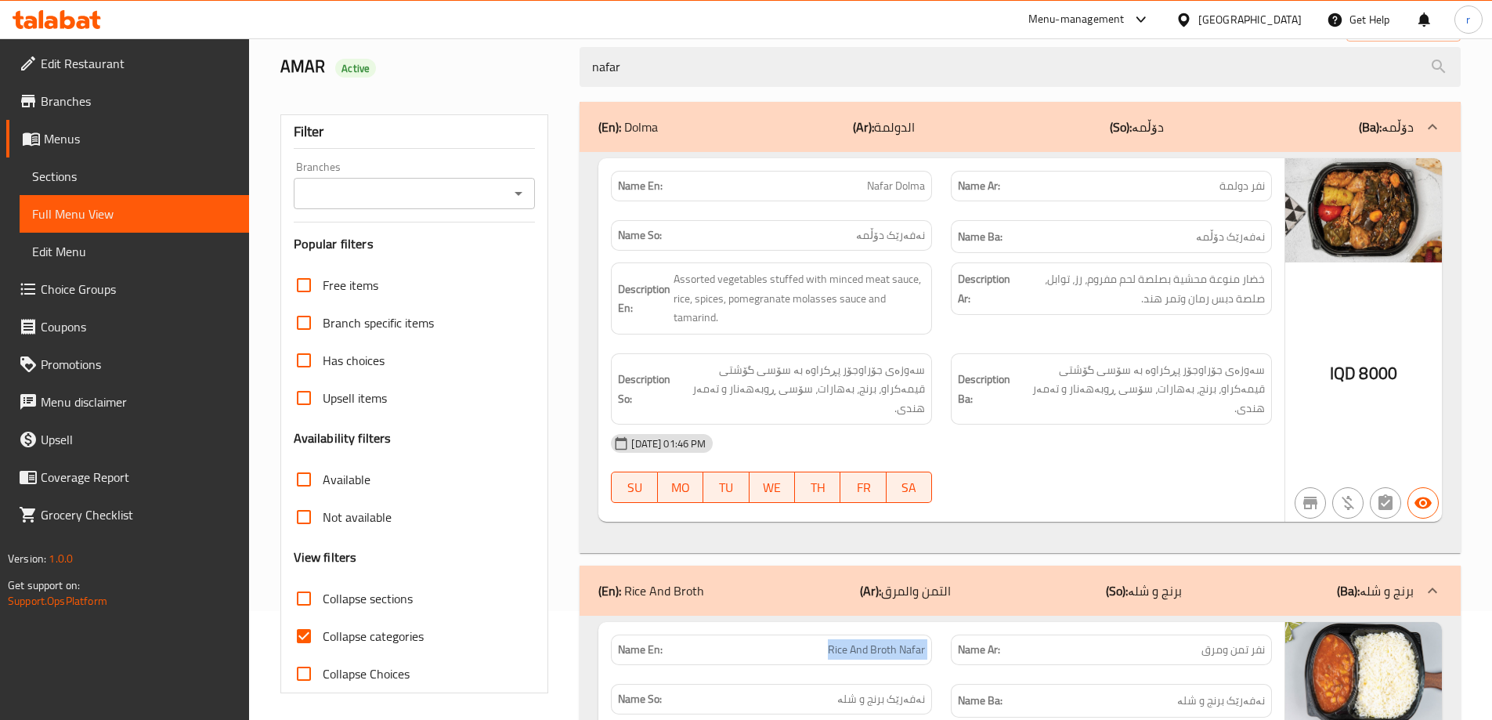
scroll to position [7, 0]
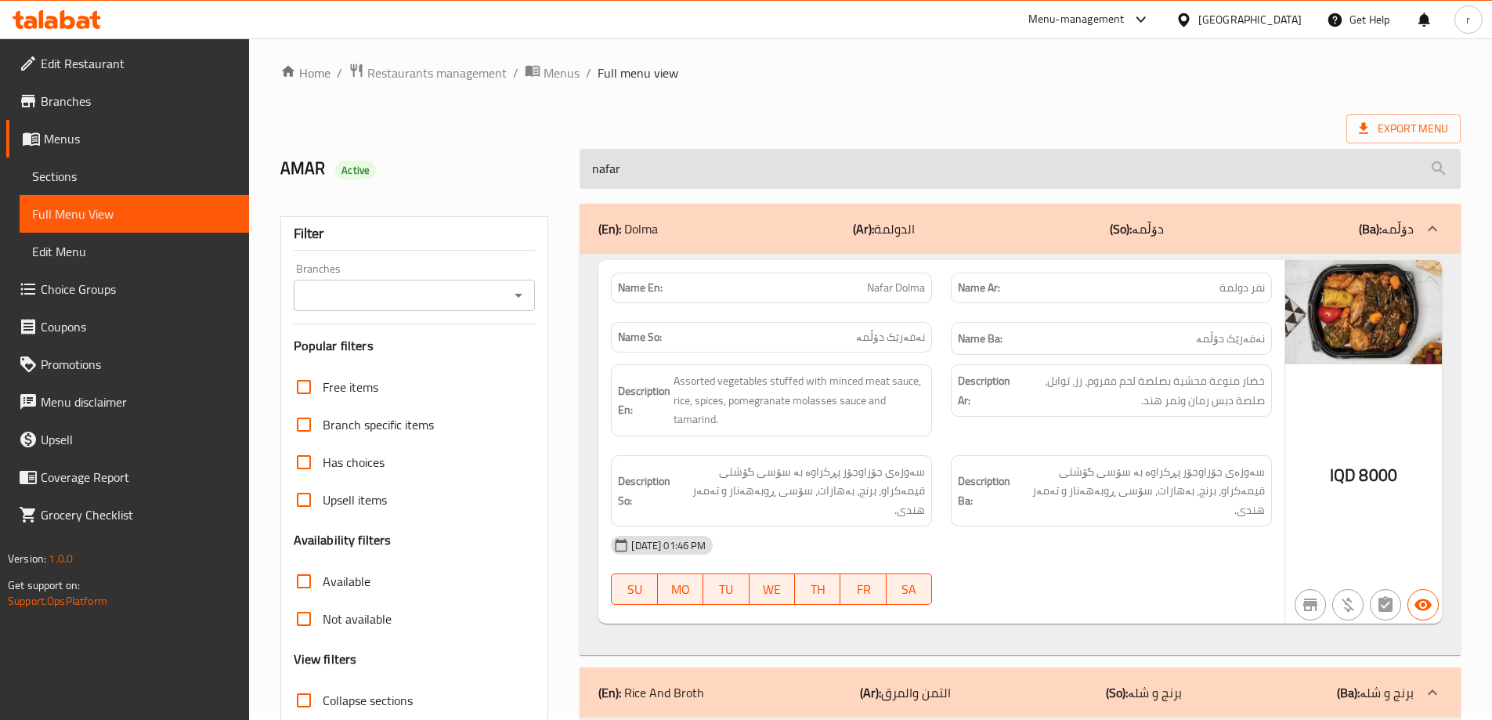
click at [786, 161] on input "nafar" at bounding box center [1019, 169] width 881 height 40
paste input "Rice And Broth N"
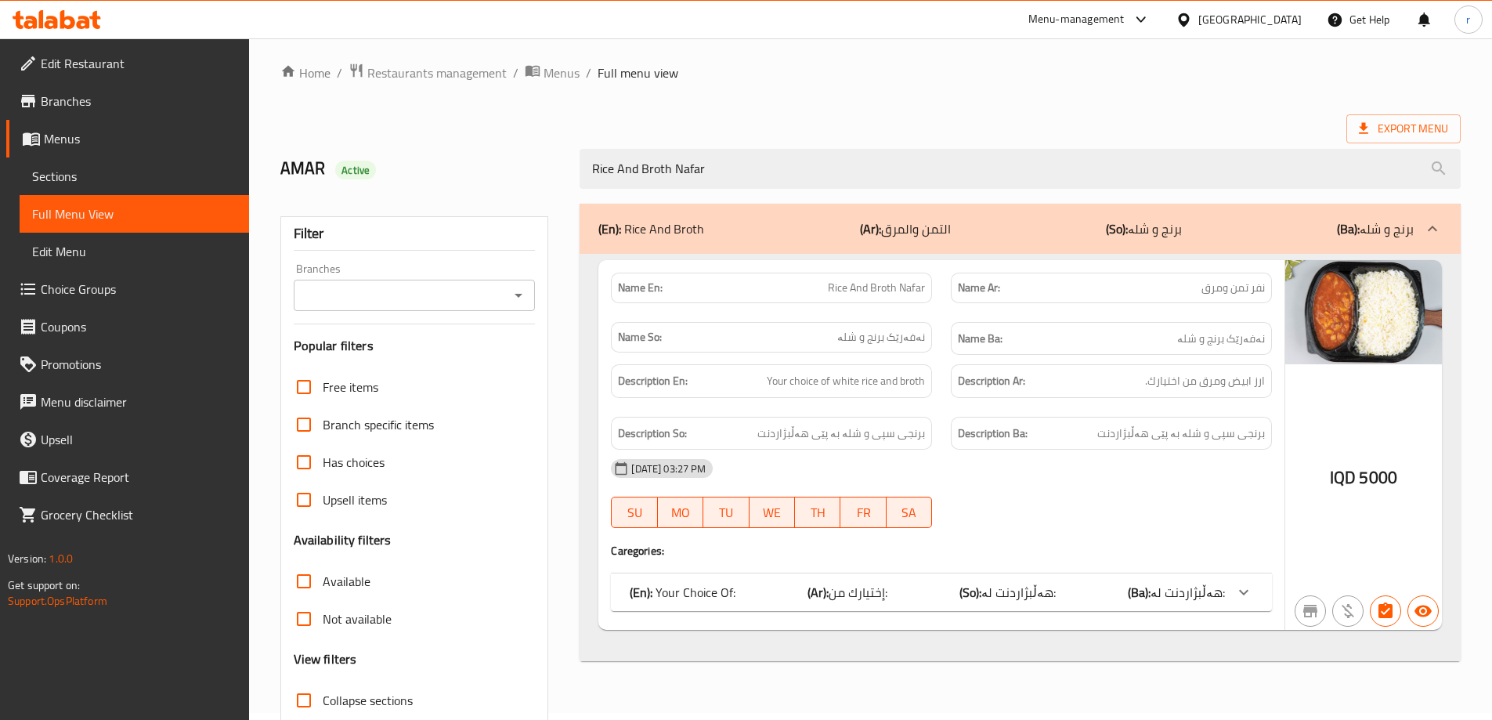
type input "Rice And Broth Nafar"
click at [794, 121] on div "Export Menu" at bounding box center [870, 128] width 1180 height 29
click at [922, 574] on div "Name En: Rice And Broth Nafar Name Ar: نفر تمن ومرق Name So: نەفەرێک برنج و شلە…" at bounding box center [941, 445] width 686 height 370
click at [922, 577] on div "(En): Your Choice Of: (Ar): إختيارك من: (So): هەڵبژاردنت لە: (Ba): هەڵبژاردنت ل…" at bounding box center [941, 592] width 661 height 38
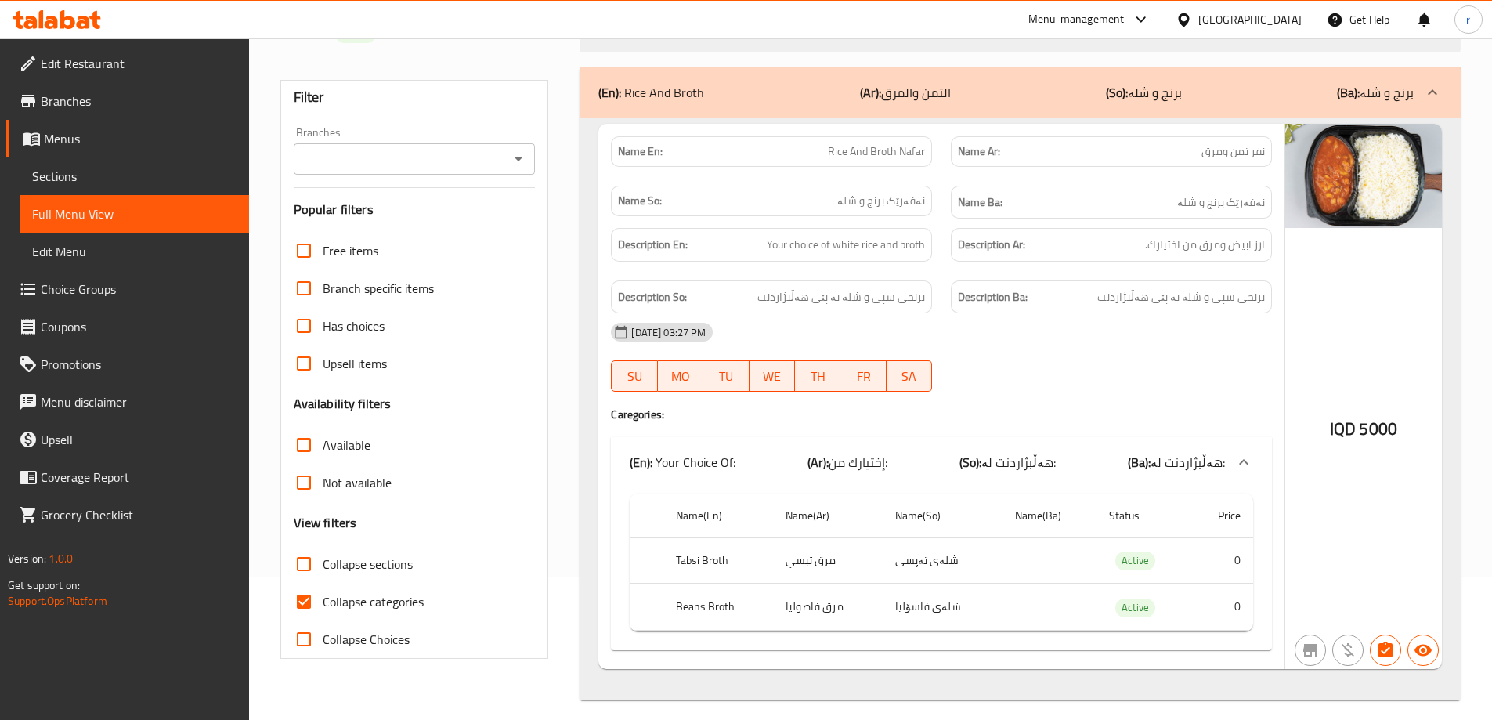
scroll to position [155, 0]
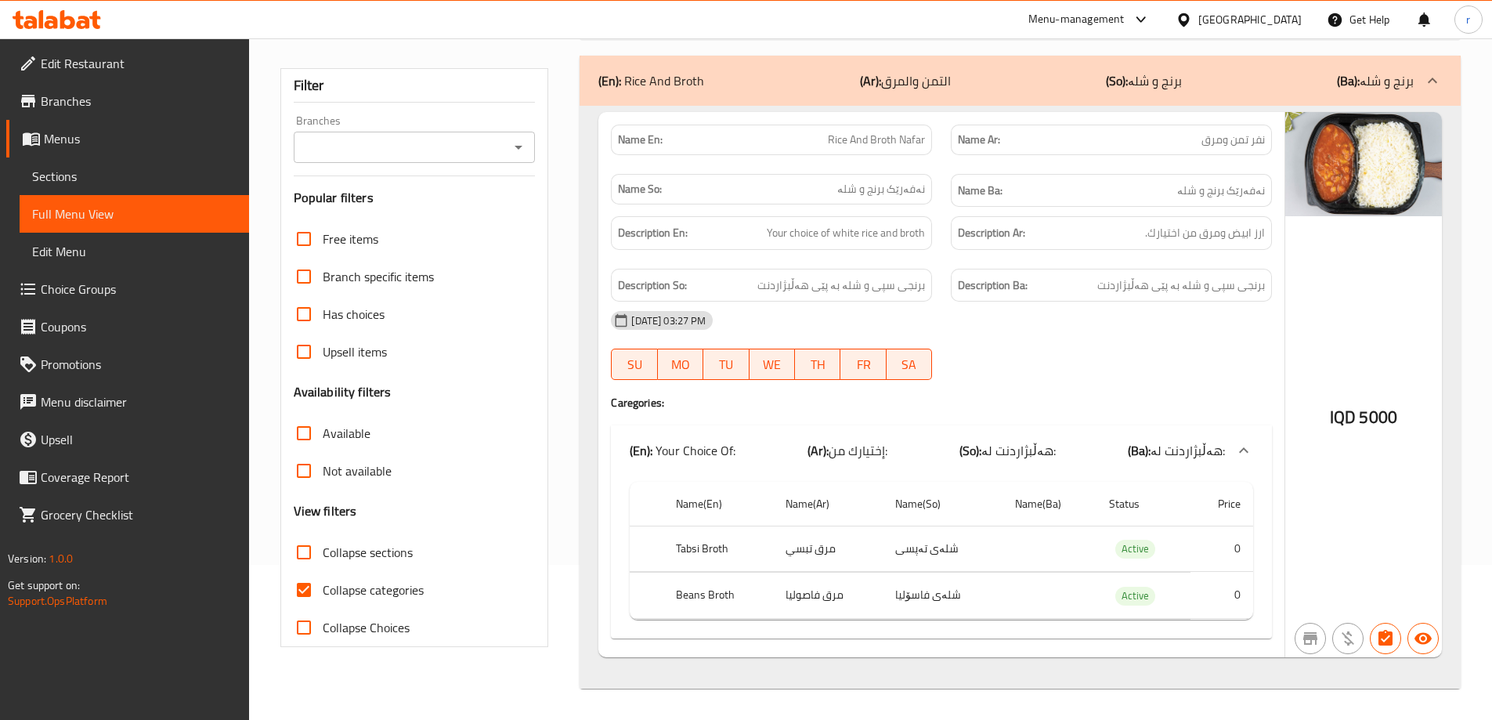
click at [121, 186] on link "Sections" at bounding box center [134, 176] width 229 height 38
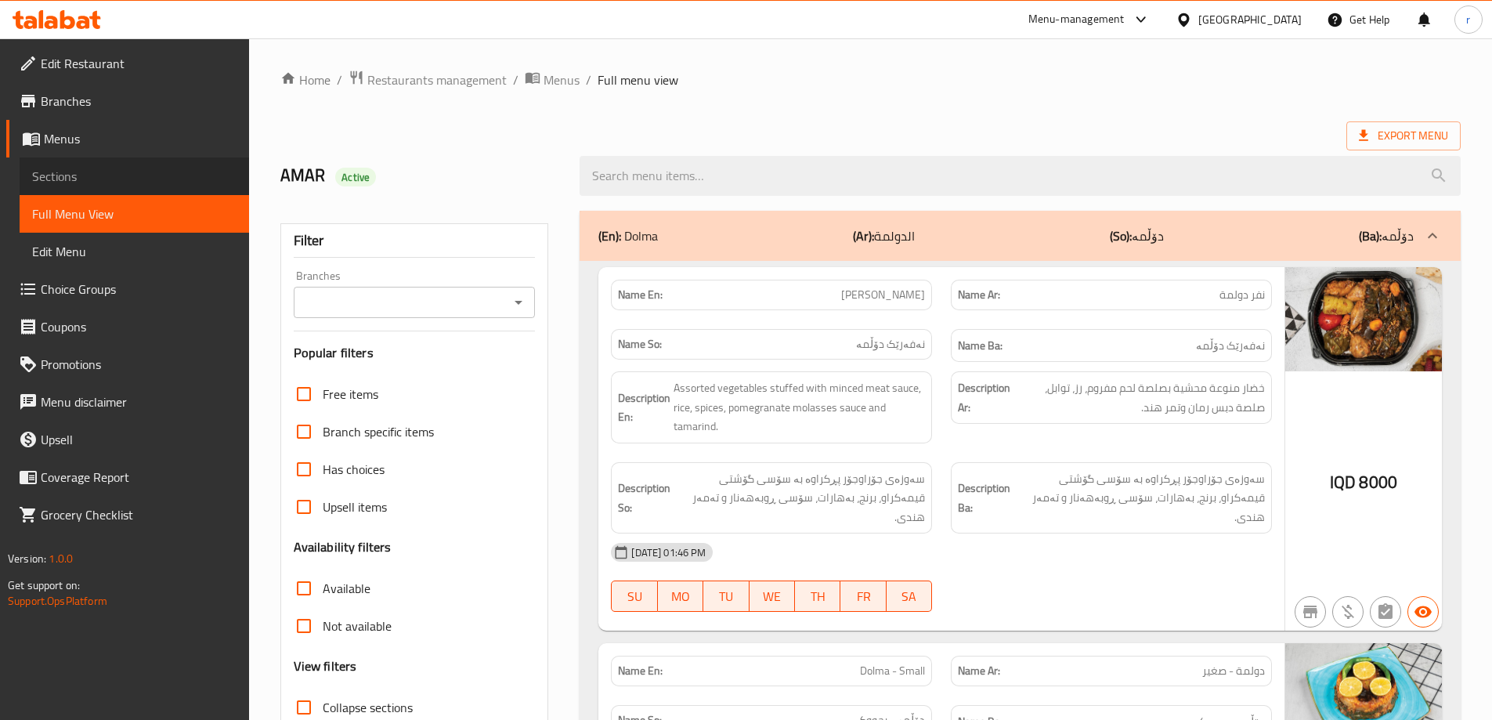
drag, startPoint x: 103, startPoint y: 178, endPoint x: 173, endPoint y: 168, distance: 70.3
click at [103, 178] on span "Sections" at bounding box center [134, 176] width 204 height 19
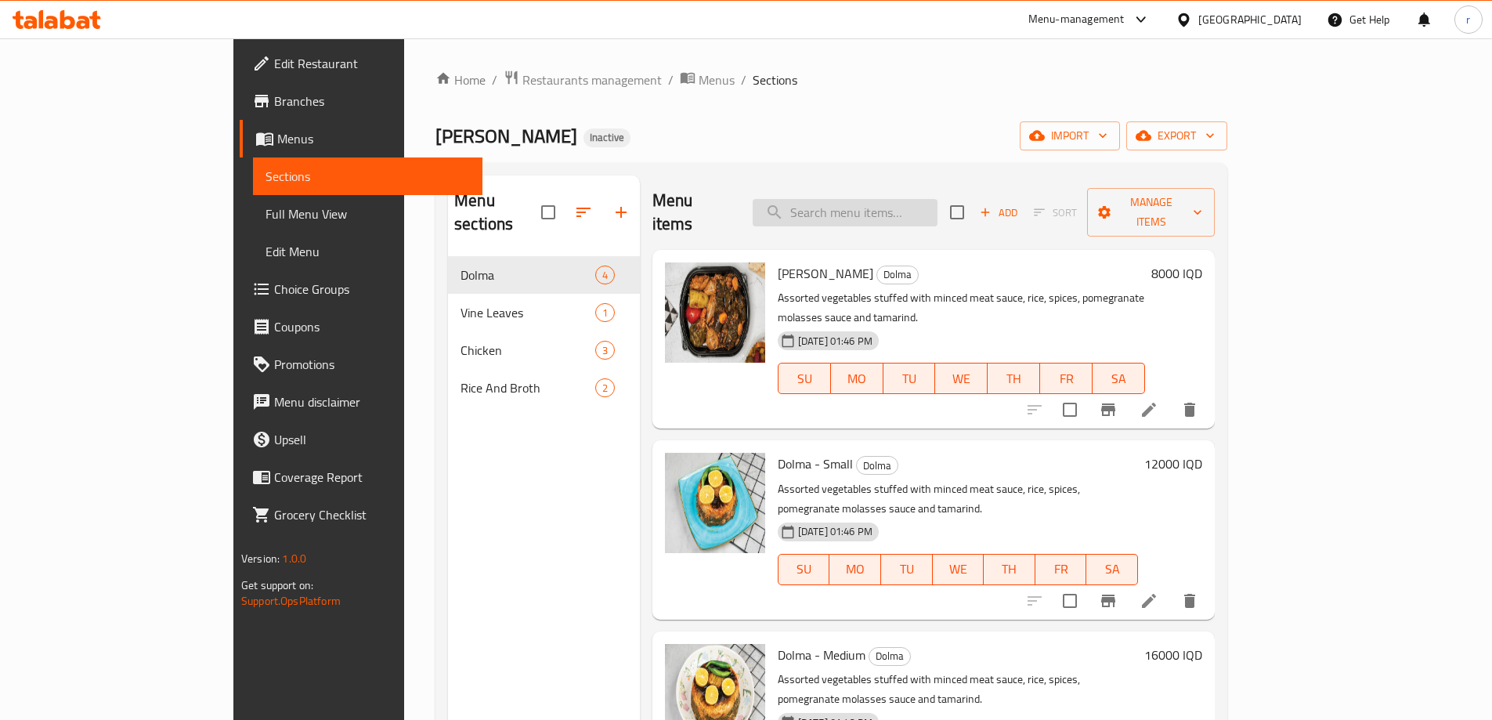
click at [906, 200] on input "search" at bounding box center [845, 212] width 185 height 27
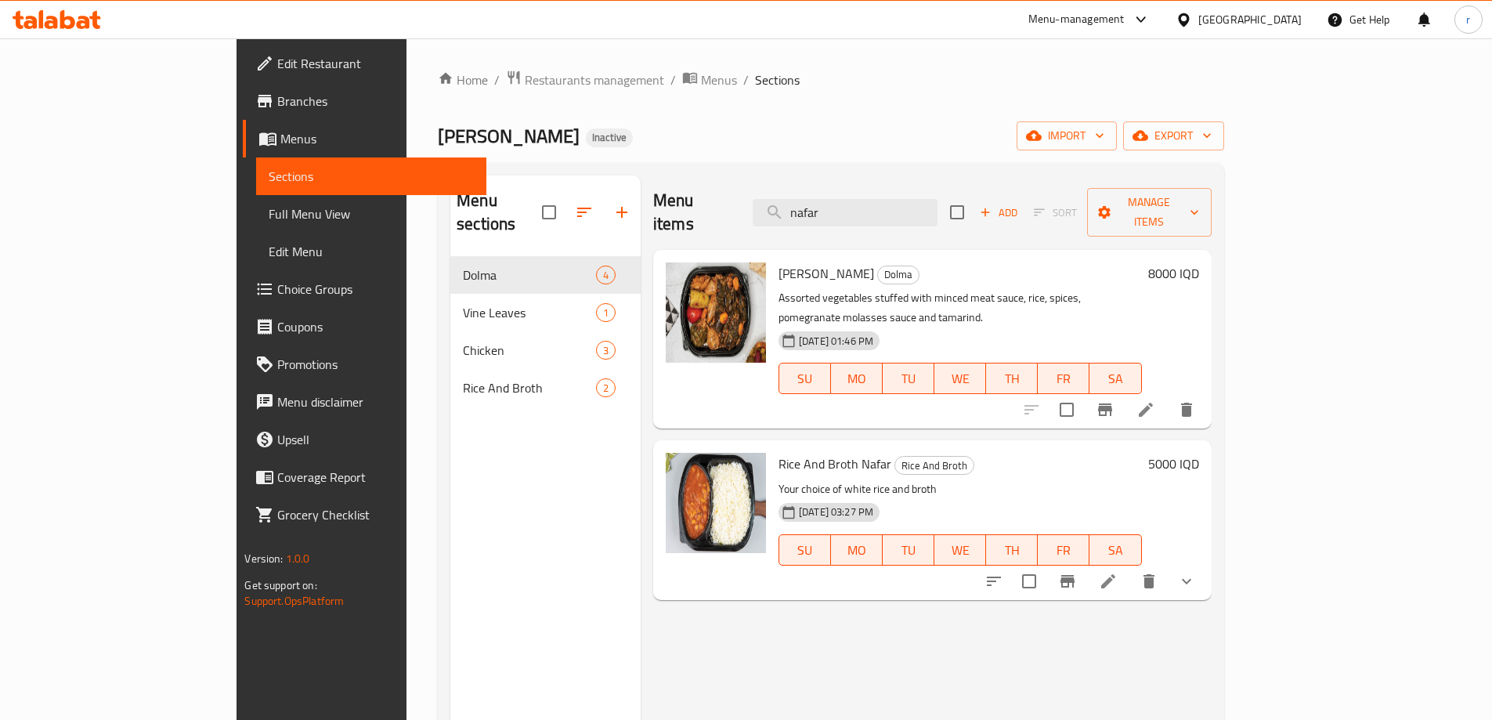
type input "nafar"
click at [1130, 567] on li at bounding box center [1108, 581] width 44 height 28
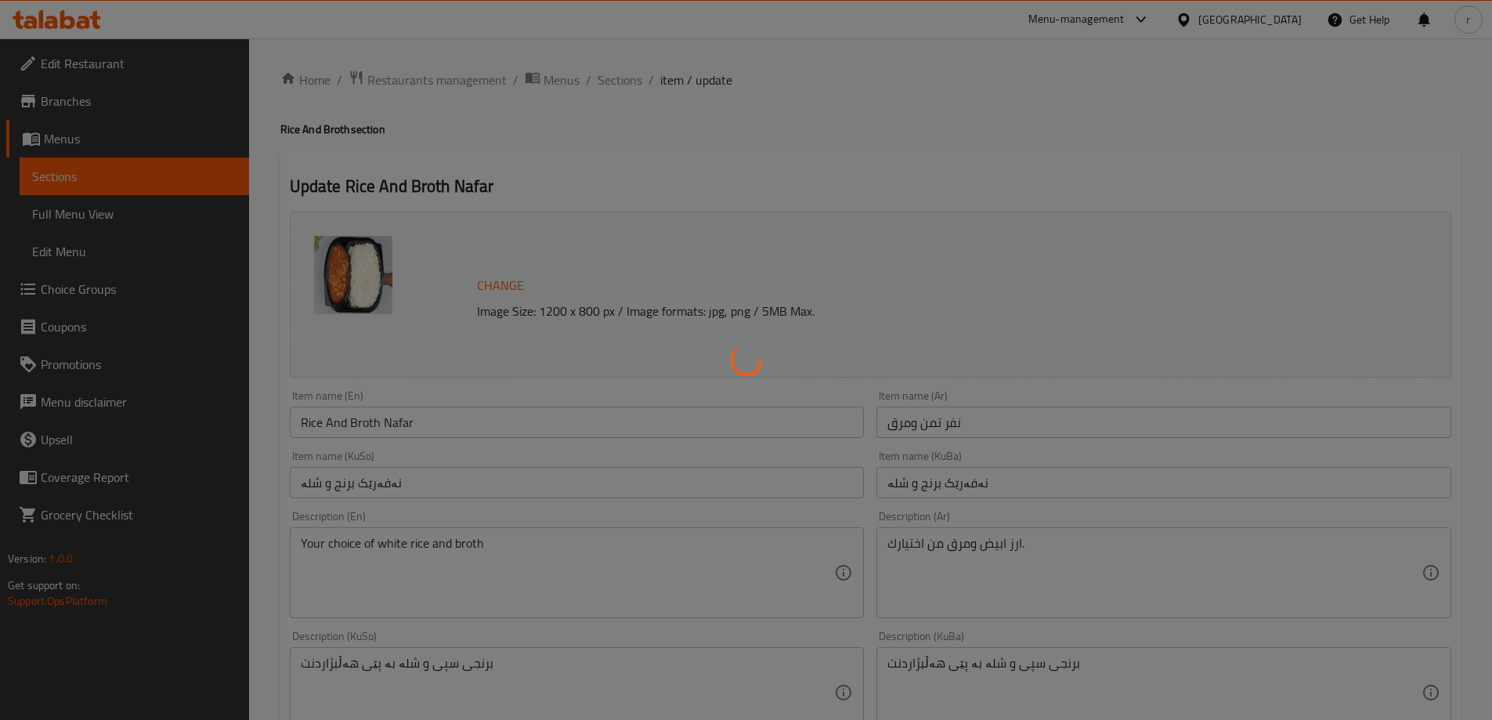
type input "إختيارك من:"
type input "هەڵبژاردنت لە:"
type input "1"
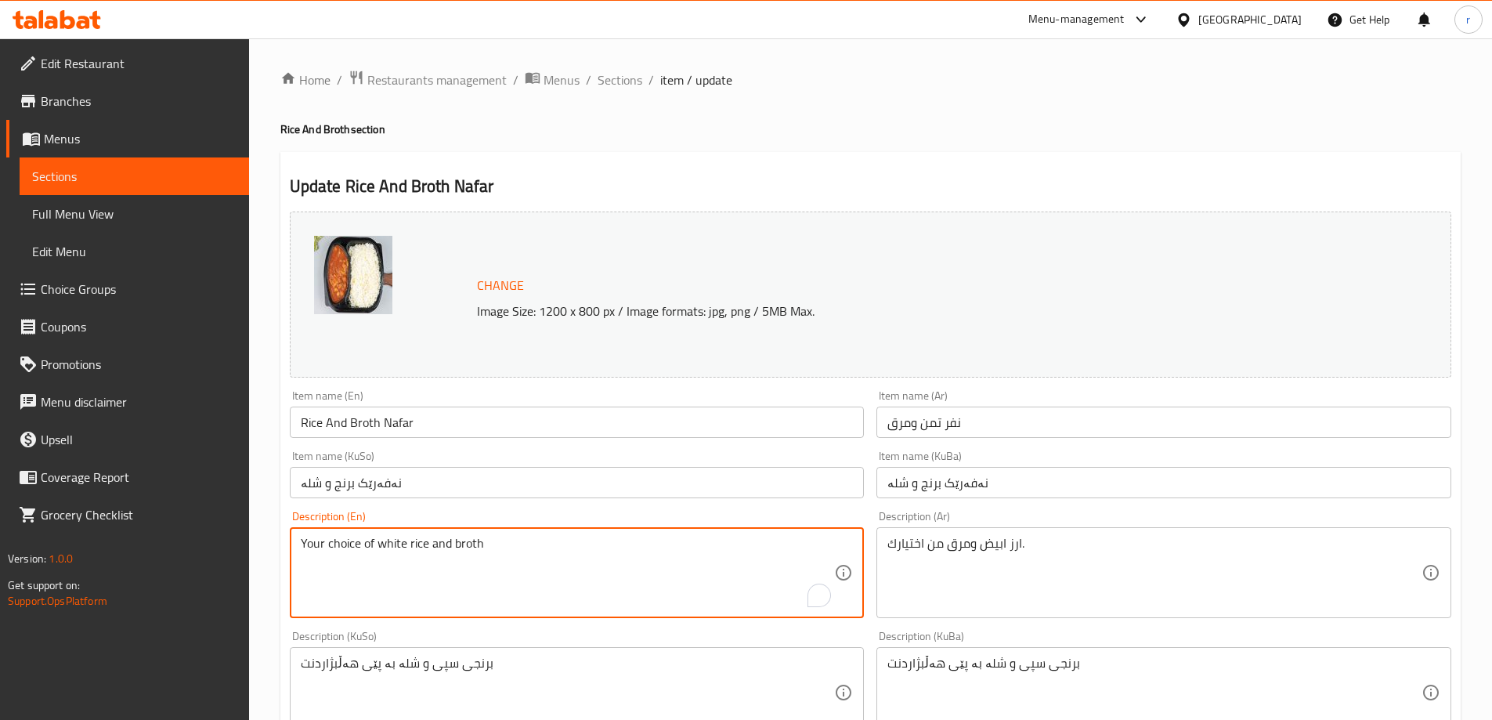
drag, startPoint x: 424, startPoint y: 543, endPoint x: 381, endPoint y: 545, distance: 43.9
paste textarea "white rice"
click at [354, 546] on textarea "White rice Your choice of and broth" at bounding box center [568, 573] width 534 height 74
type textarea "White rice and your choice of broth"
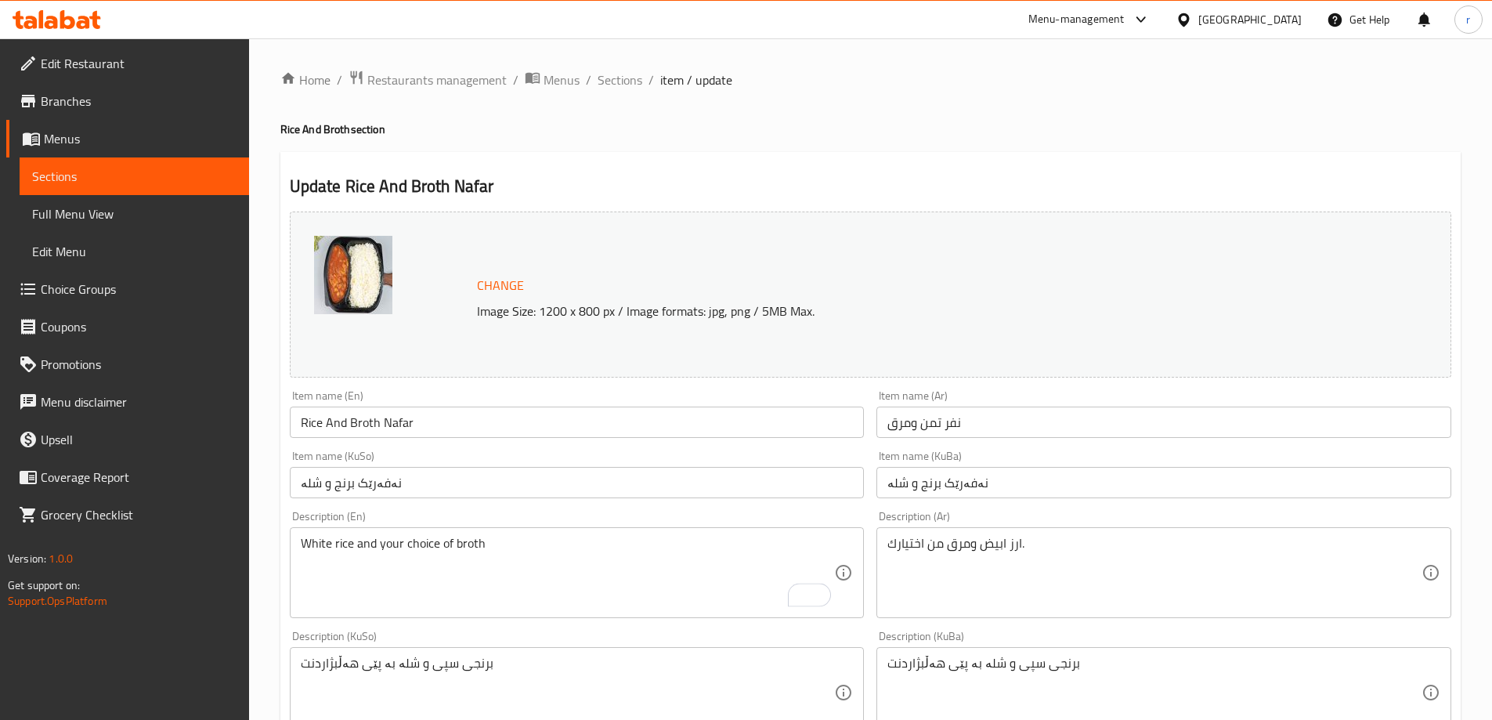
click at [493, 509] on div "Description (En) White rice and your choice of broth Description (En)" at bounding box center [576, 564] width 587 height 120
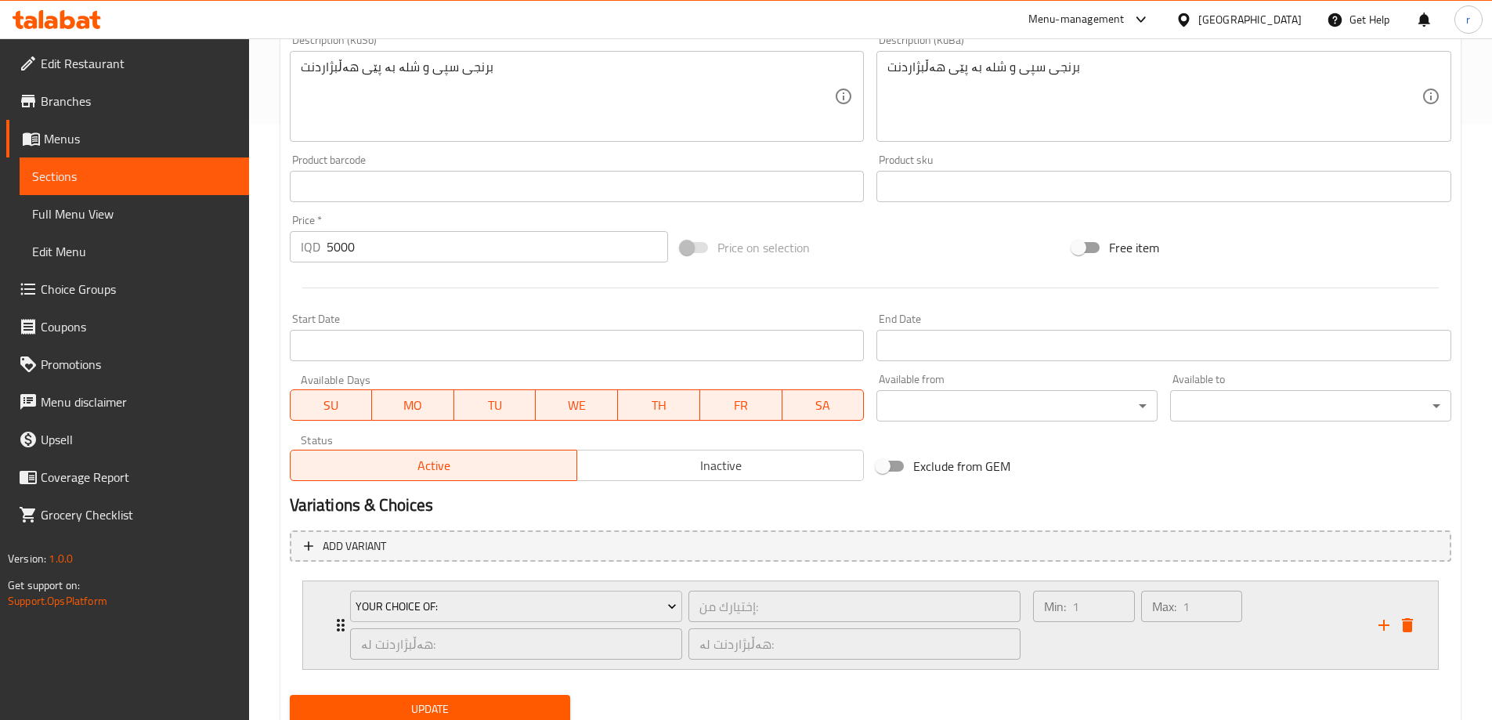
scroll to position [653, 0]
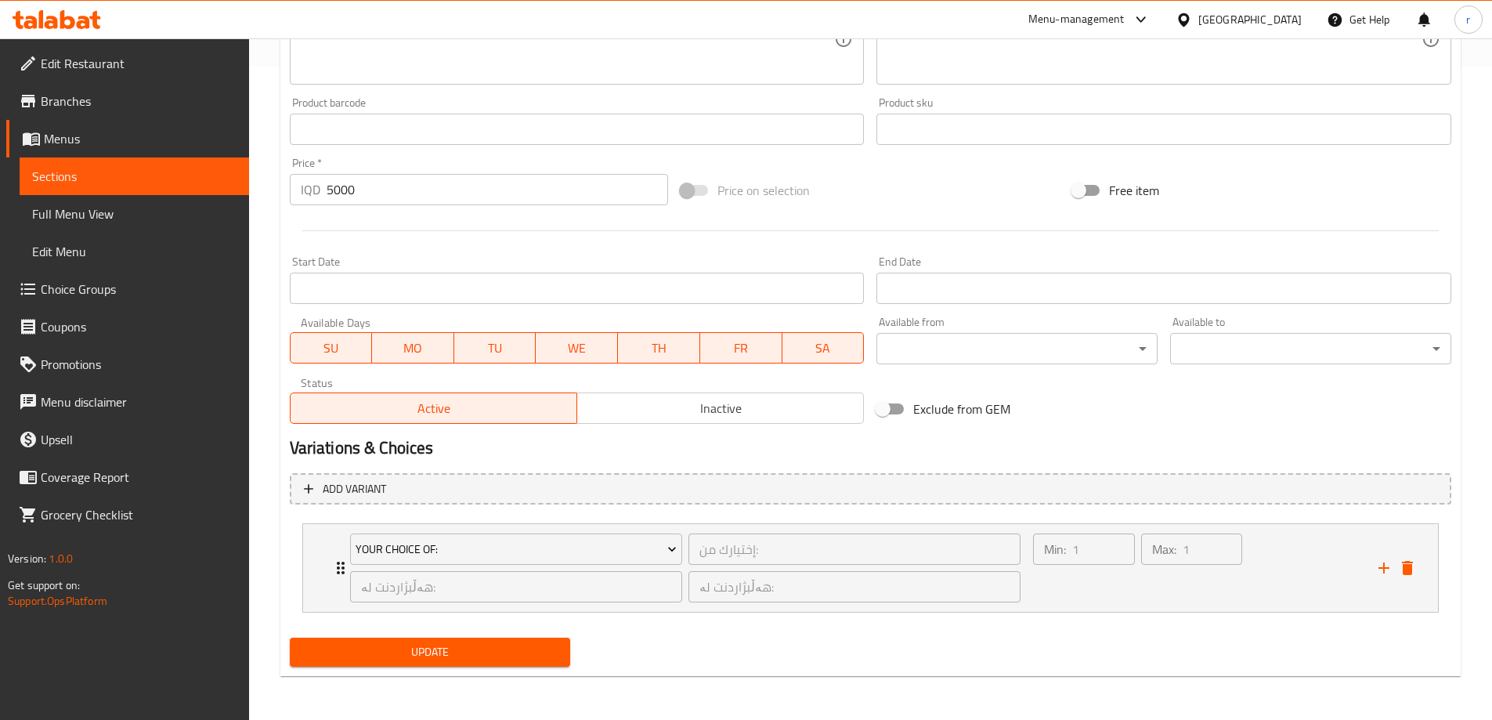
click at [486, 656] on span "Update" at bounding box center [430, 652] width 256 height 20
click at [1200, 601] on div "Max: 1 ​" at bounding box center [1191, 567] width 107 height 75
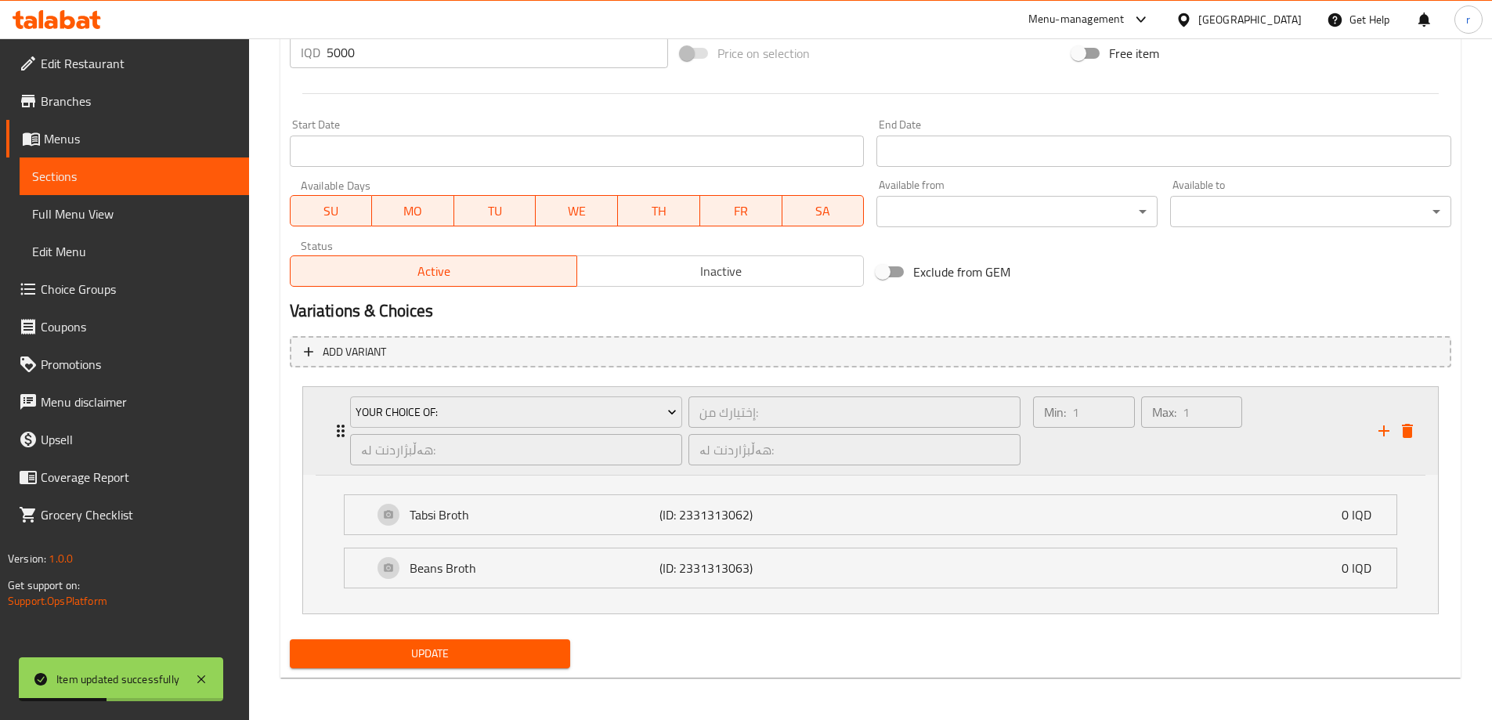
scroll to position [792, 0]
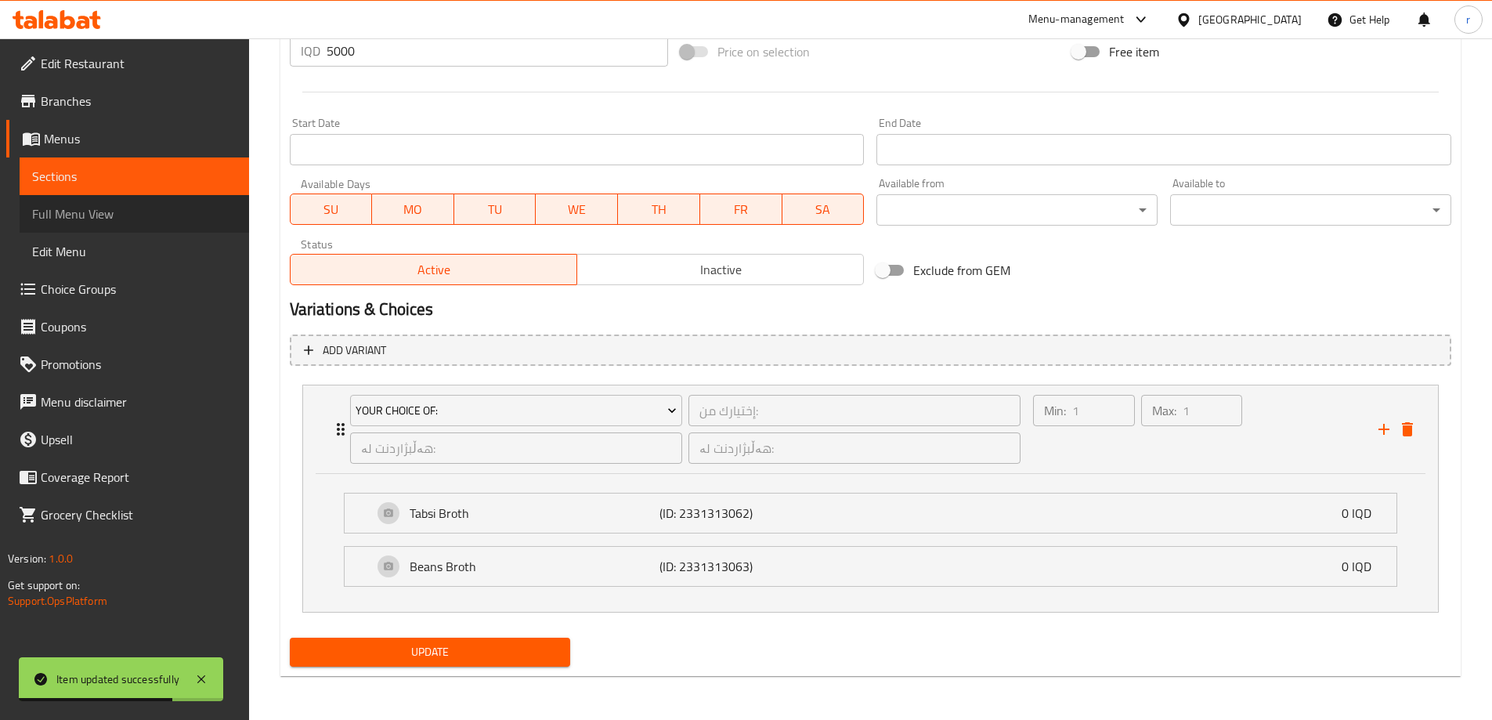
click at [159, 208] on span "Full Menu View" at bounding box center [134, 213] width 204 height 19
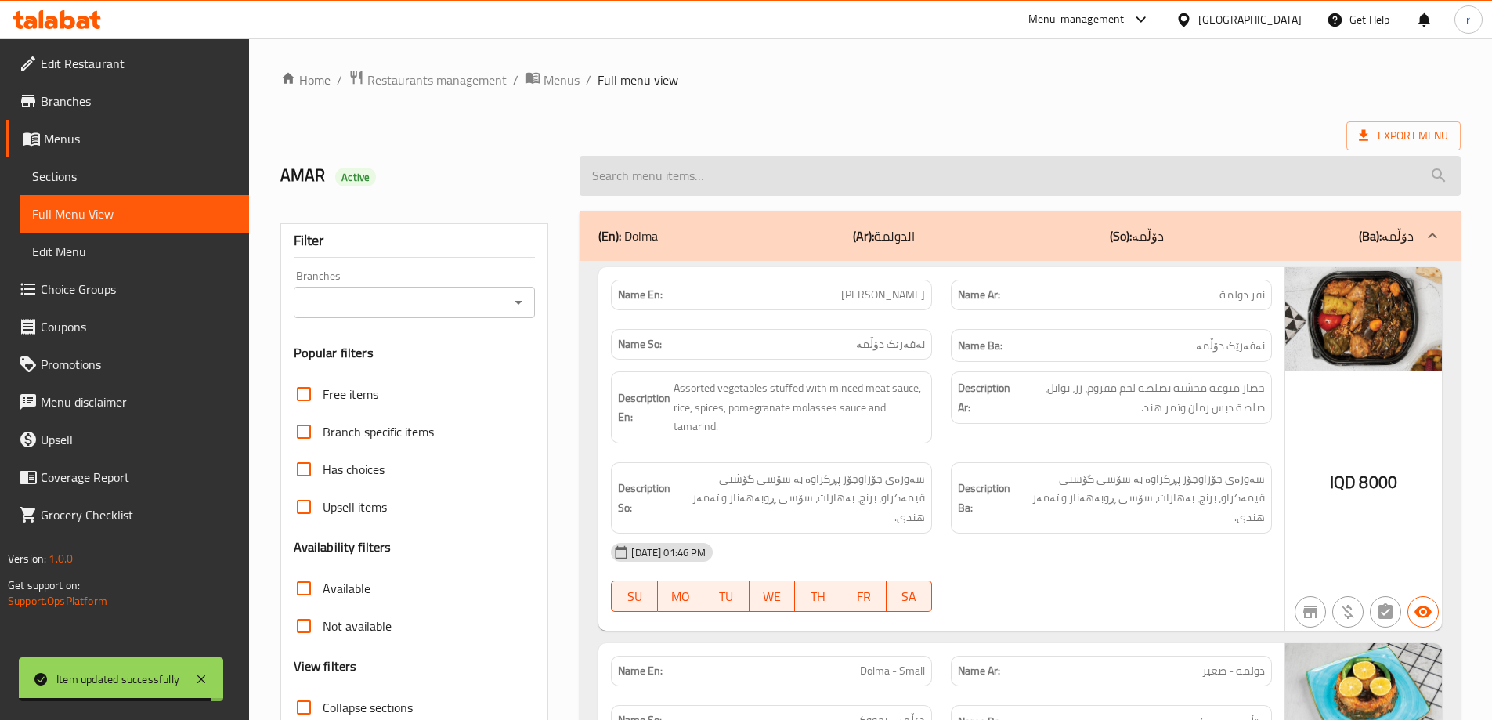
click at [821, 182] on input "search" at bounding box center [1019, 176] width 881 height 40
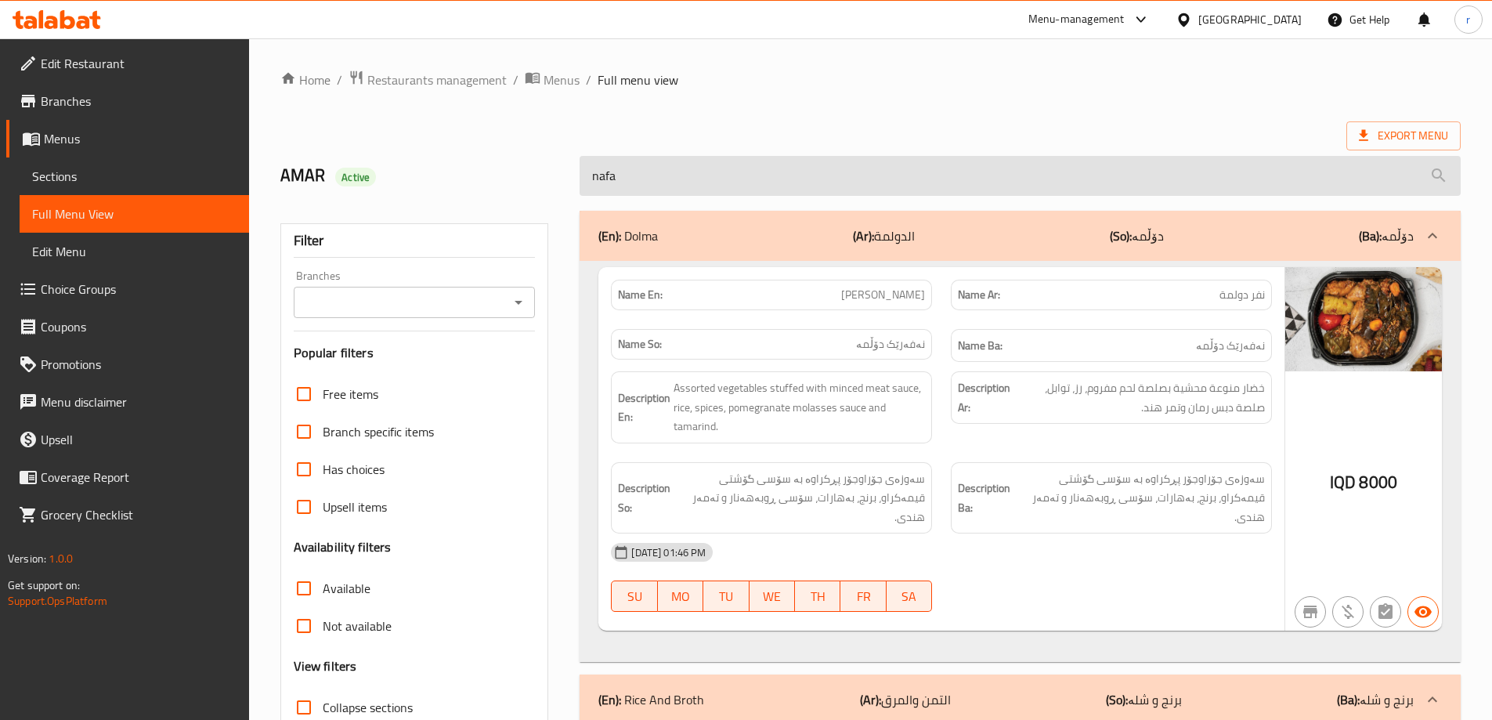
paste input "Rice And Broth Nafar"
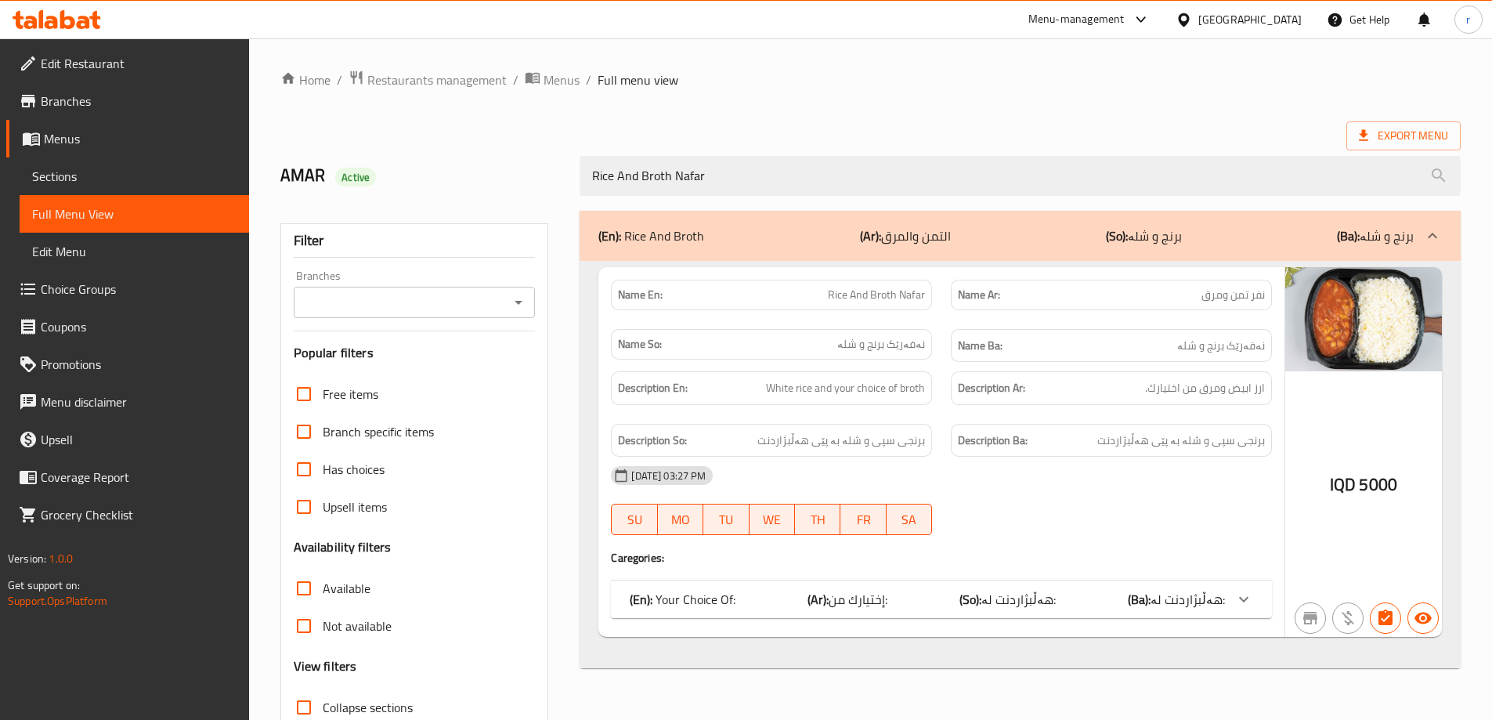
type input "Rice And Broth Nafar"
click at [989, 598] on span "هەڵبژاردنت لە:" at bounding box center [1018, 598] width 74 height 23
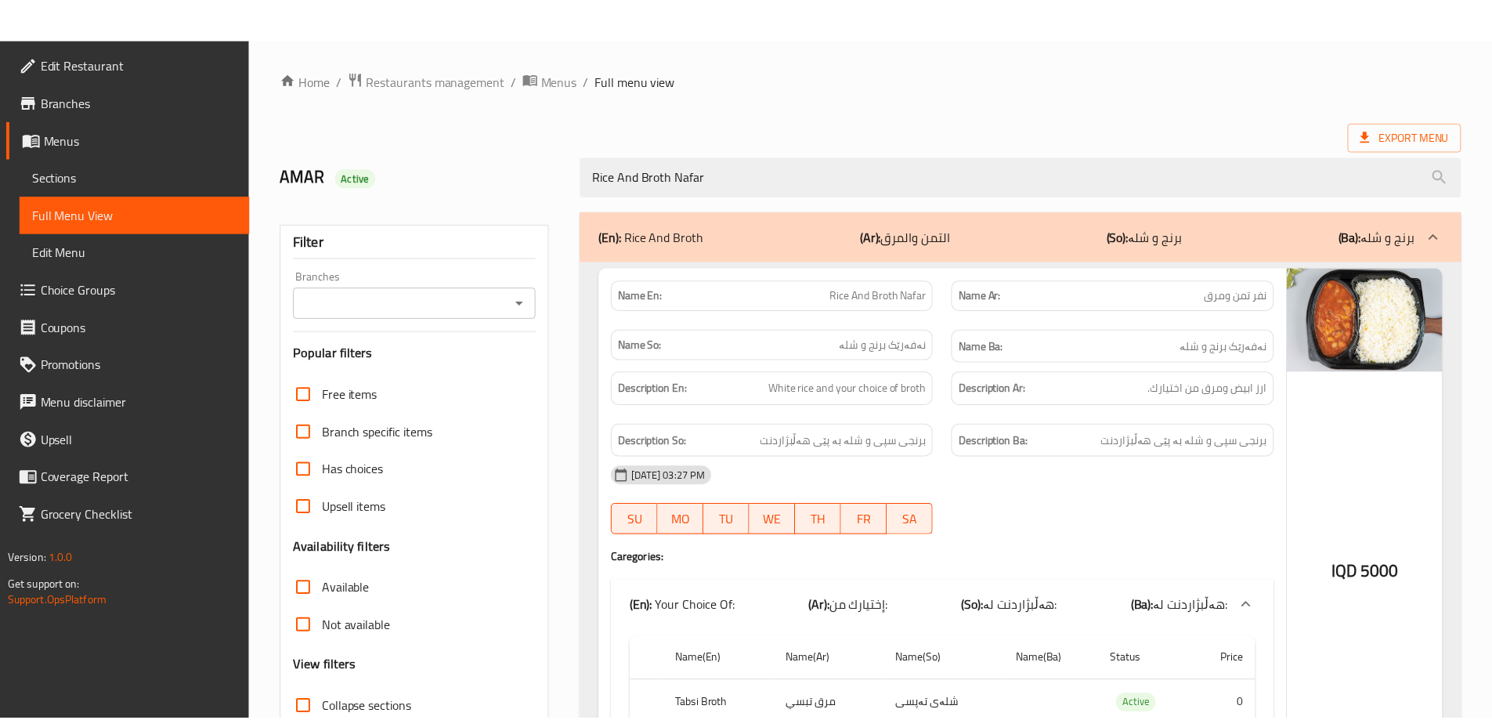
scroll to position [155, 0]
